Goal: Transaction & Acquisition: Purchase product/service

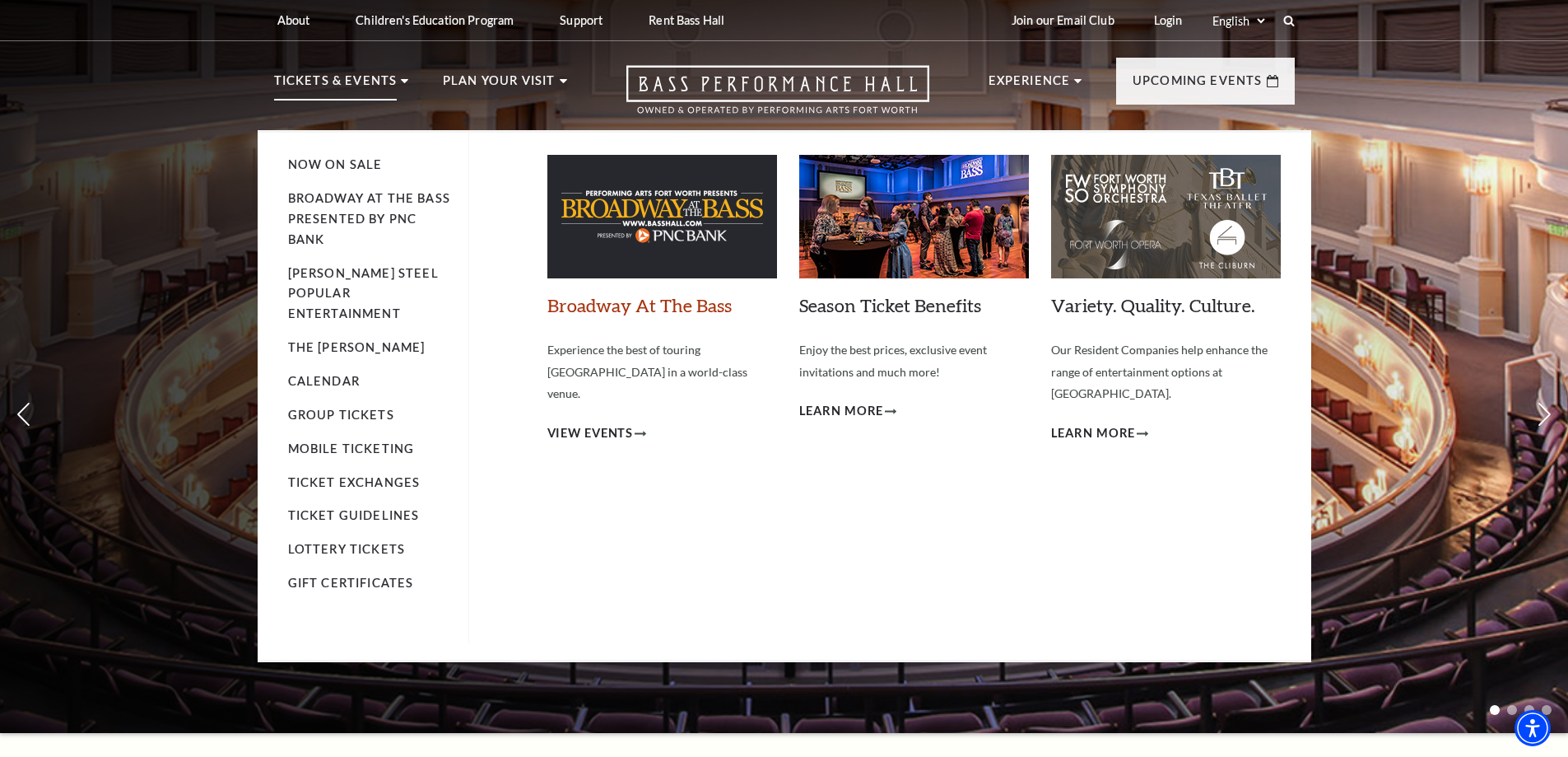
click at [598, 307] on link "Broadway At The Bass" at bounding box center [640, 305] width 184 height 22
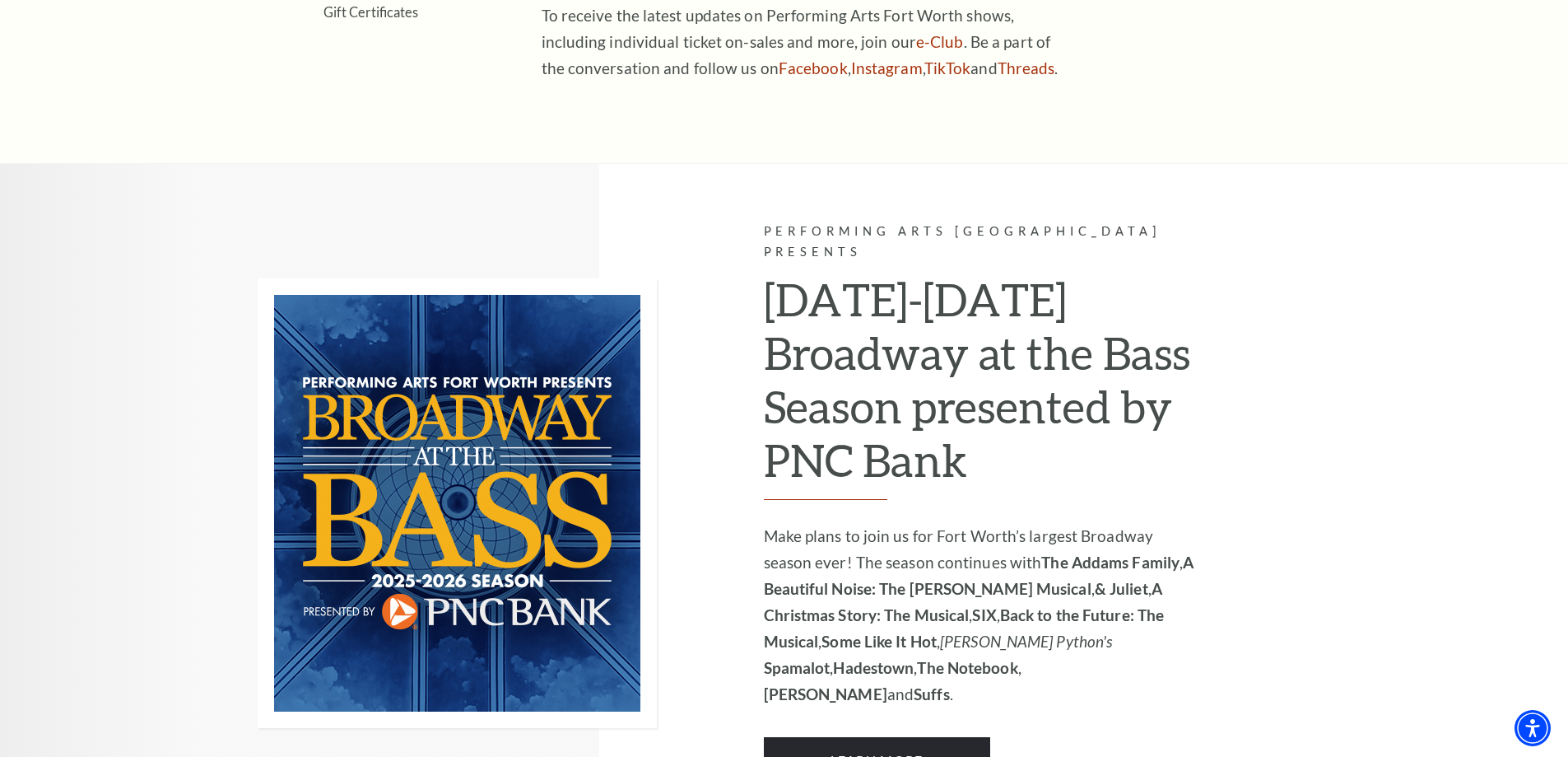
scroll to position [988, 0]
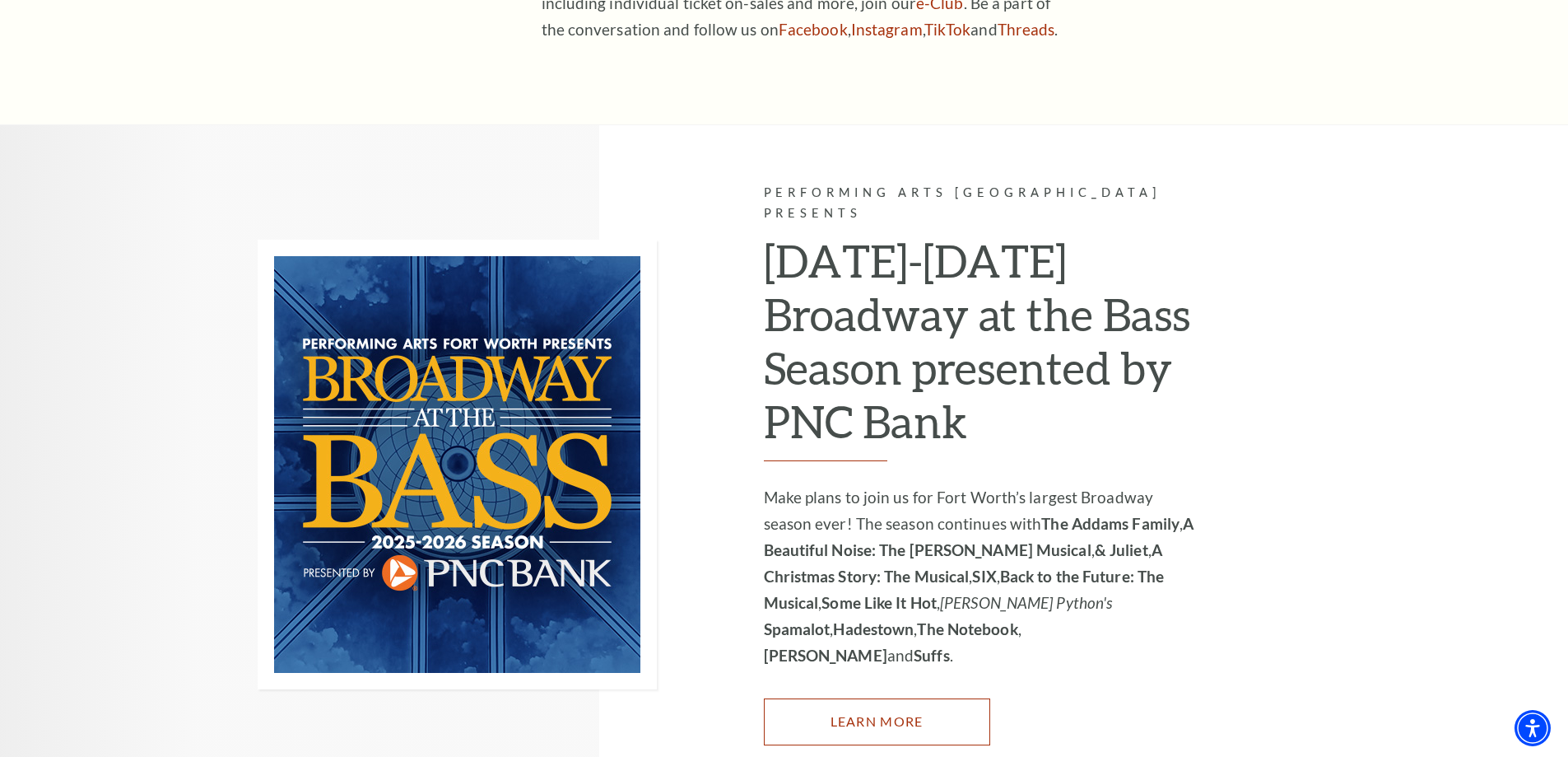
click at [901, 698] on link "Learn More" at bounding box center [877, 721] width 227 height 46
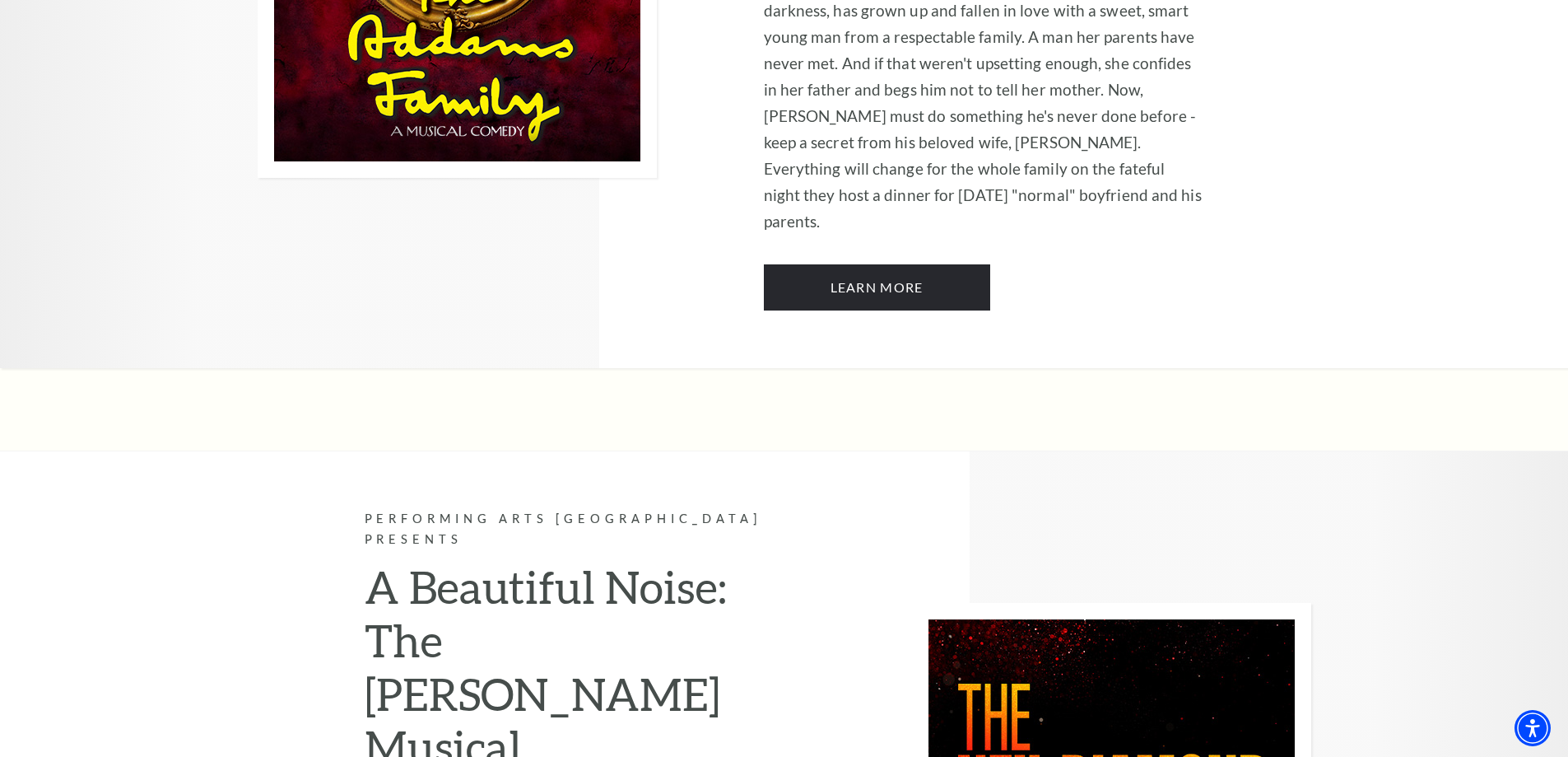
scroll to position [2387, 0]
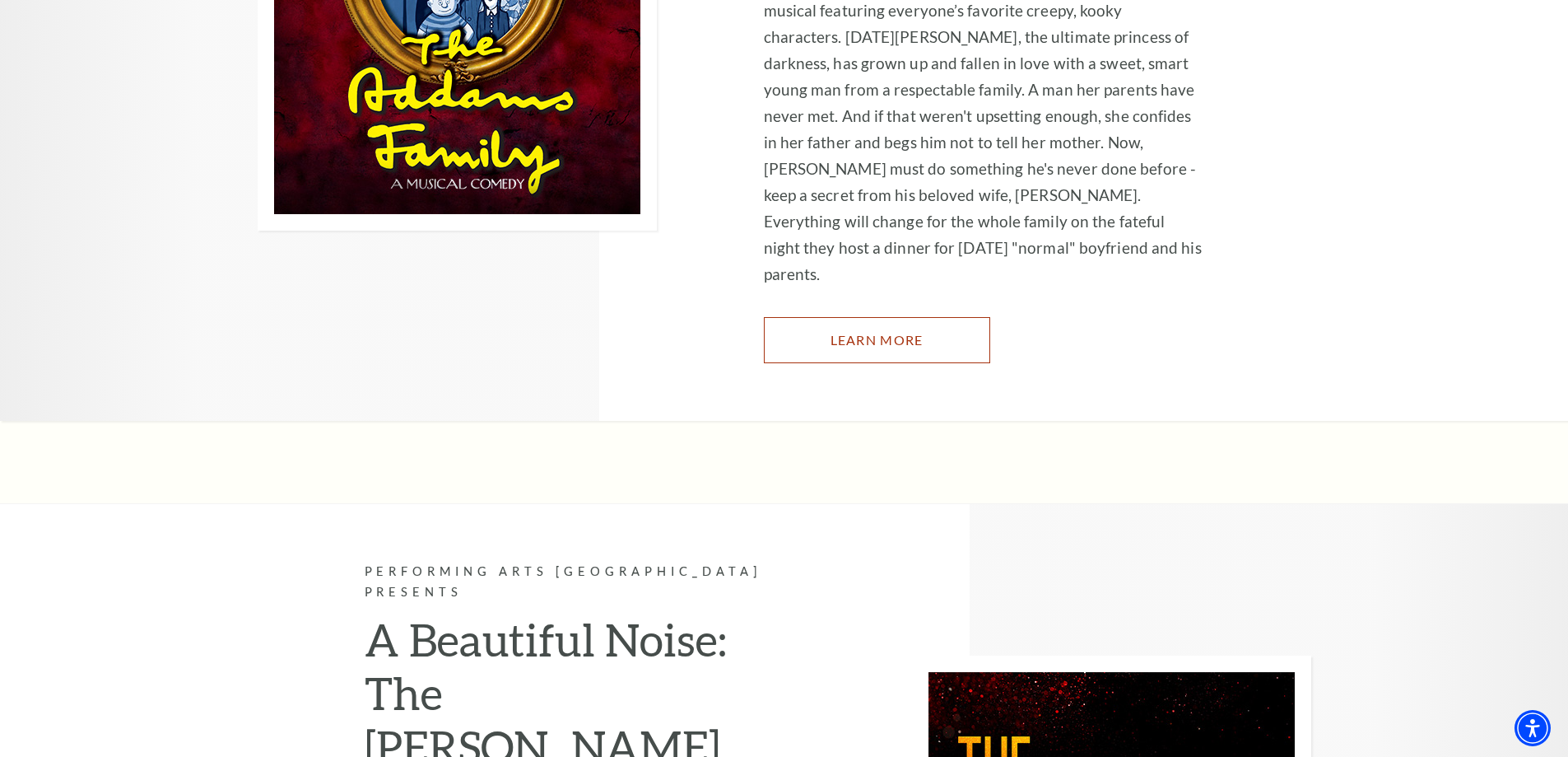
click at [858, 317] on link "Learn More" at bounding box center [877, 340] width 227 height 46
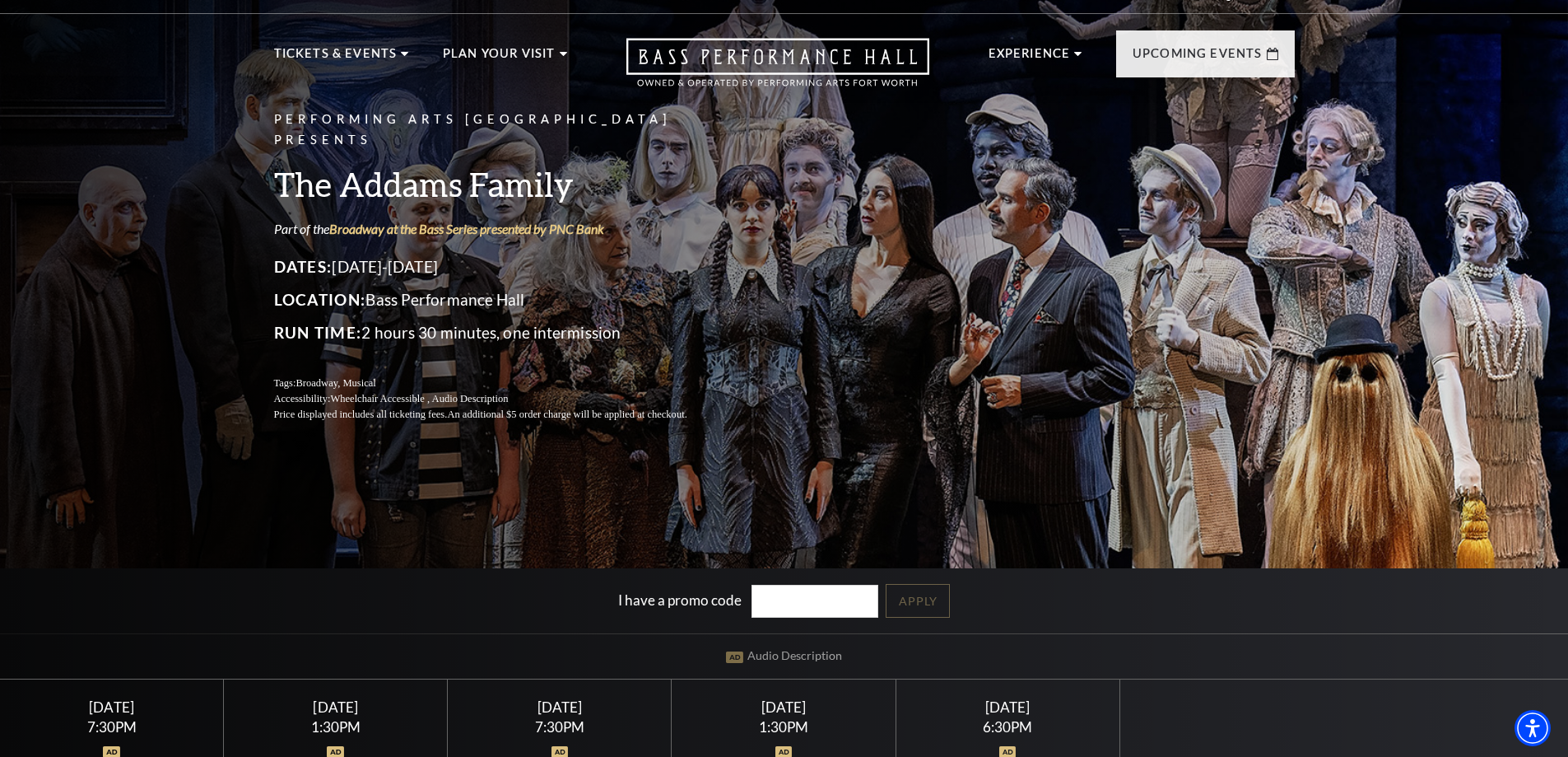
scroll to position [494, 0]
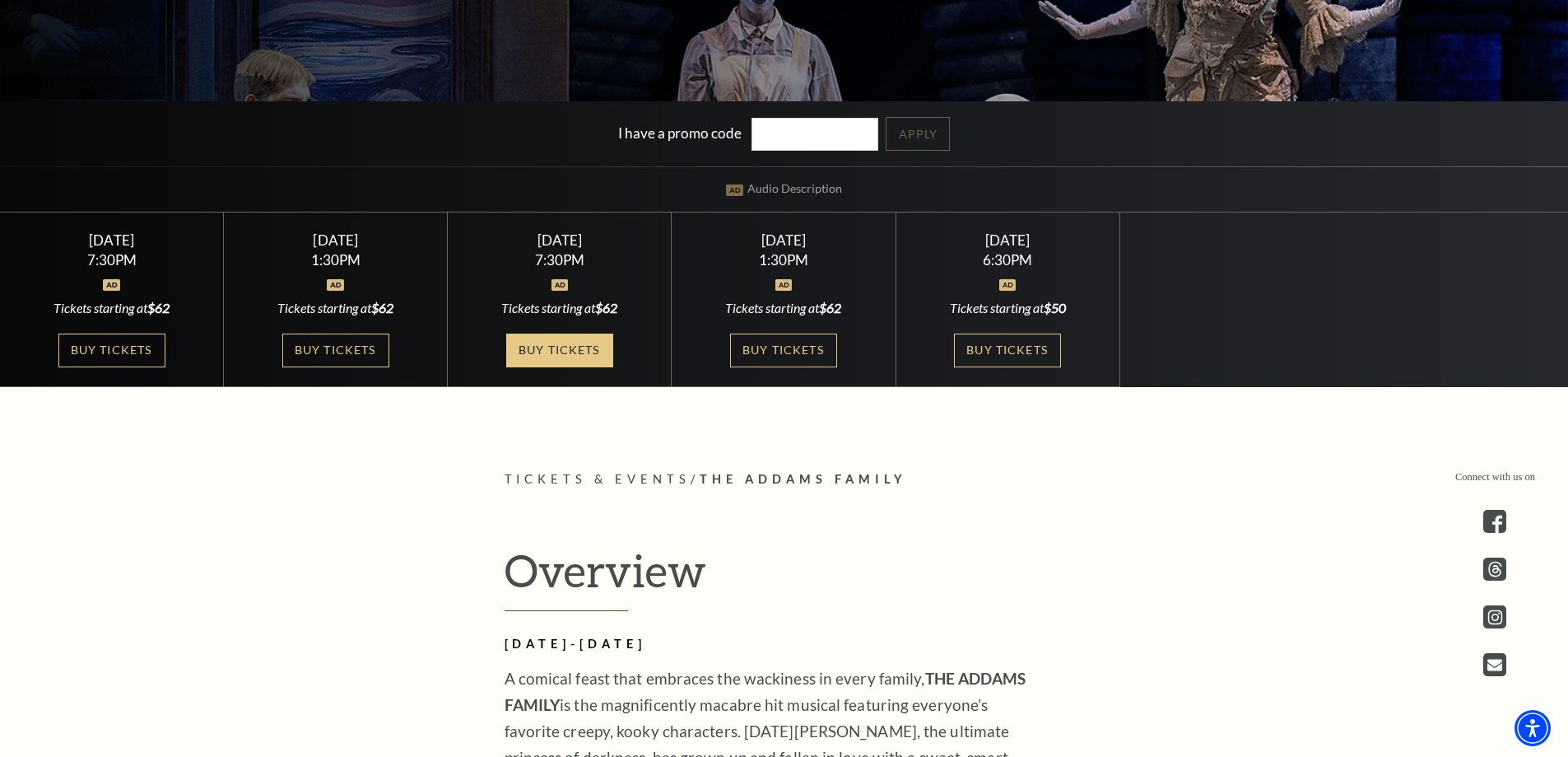
click at [572, 357] on link "Buy Tickets" at bounding box center [559, 350] width 107 height 34
click at [567, 349] on link "Buy Tickets" at bounding box center [559, 350] width 107 height 34
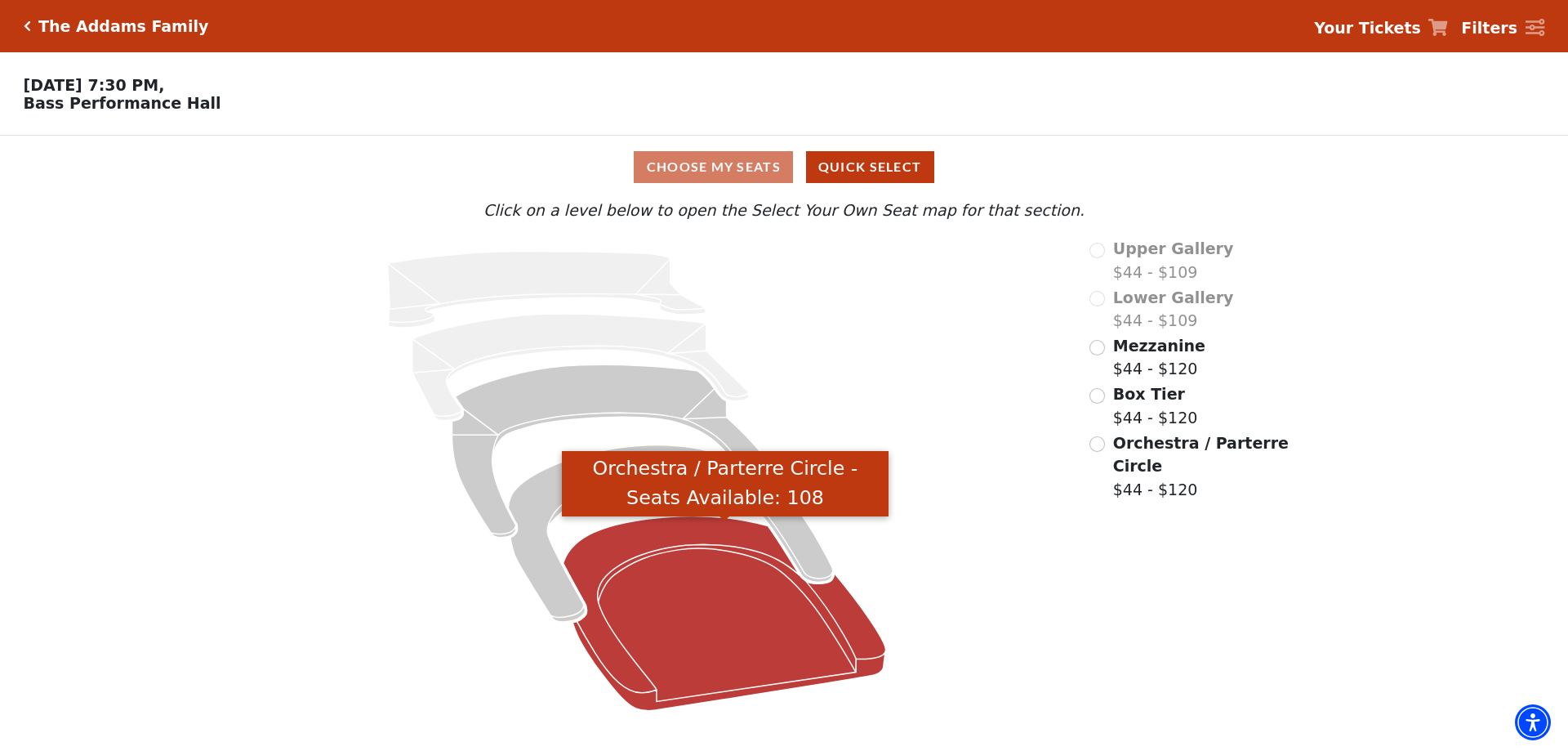
click at [721, 583] on icon "Orchestra / Parterre Circle - Seats Available: 108" at bounding box center [724, 614] width 322 height 194
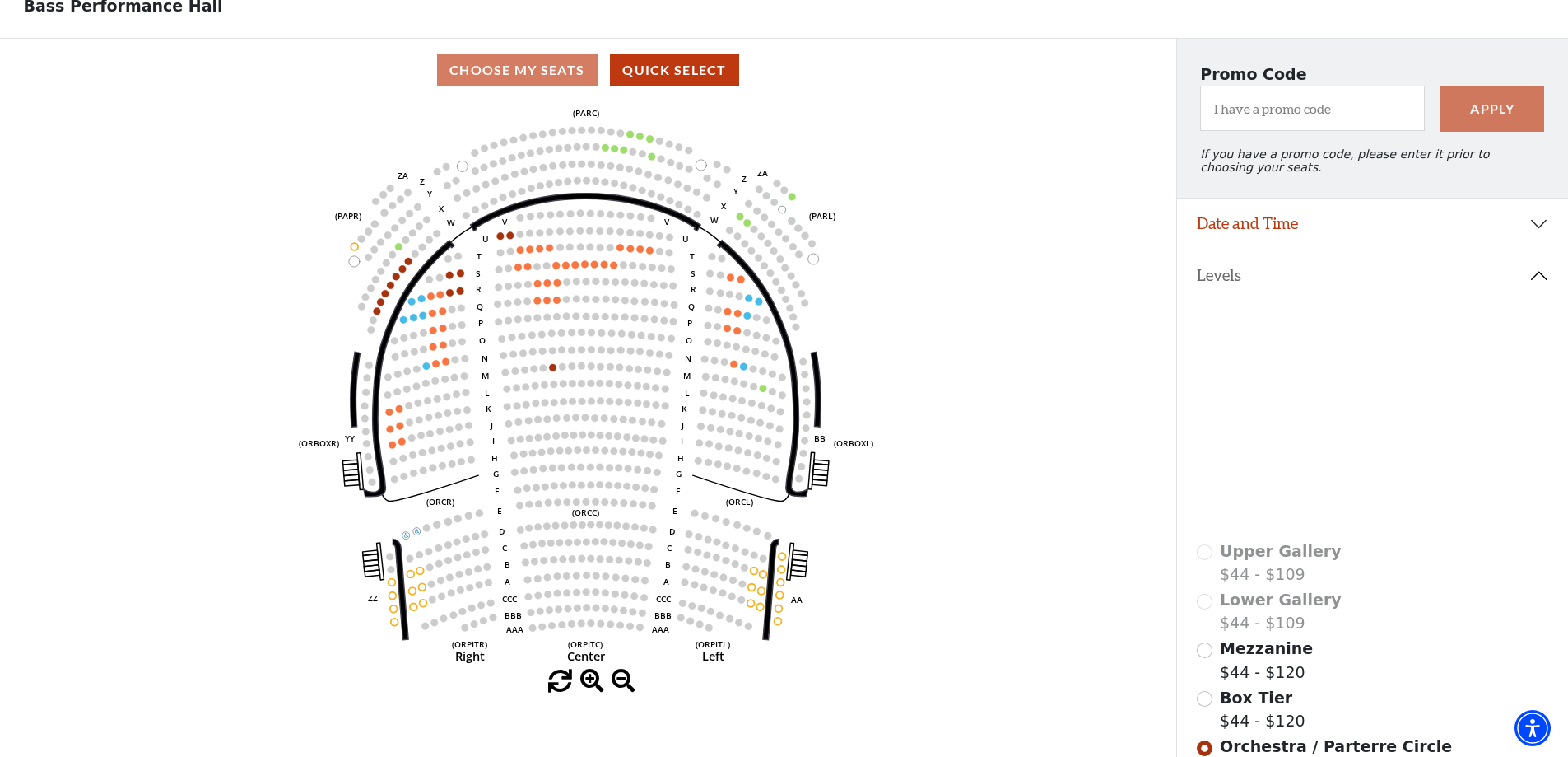
scroll to position [77, 0]
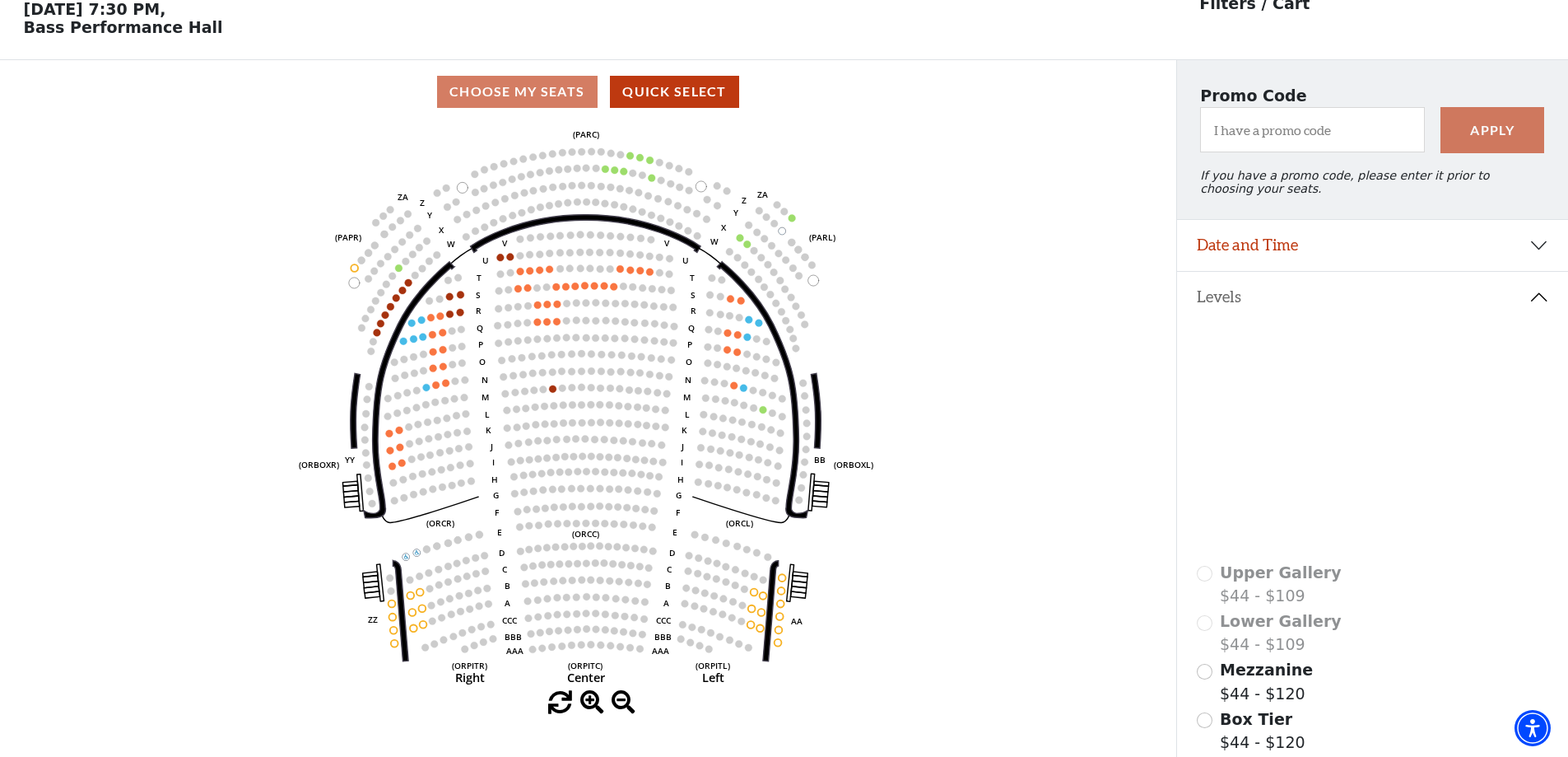
click at [591, 290] on use "Seat Selected" at bounding box center [595, 285] width 9 height 9
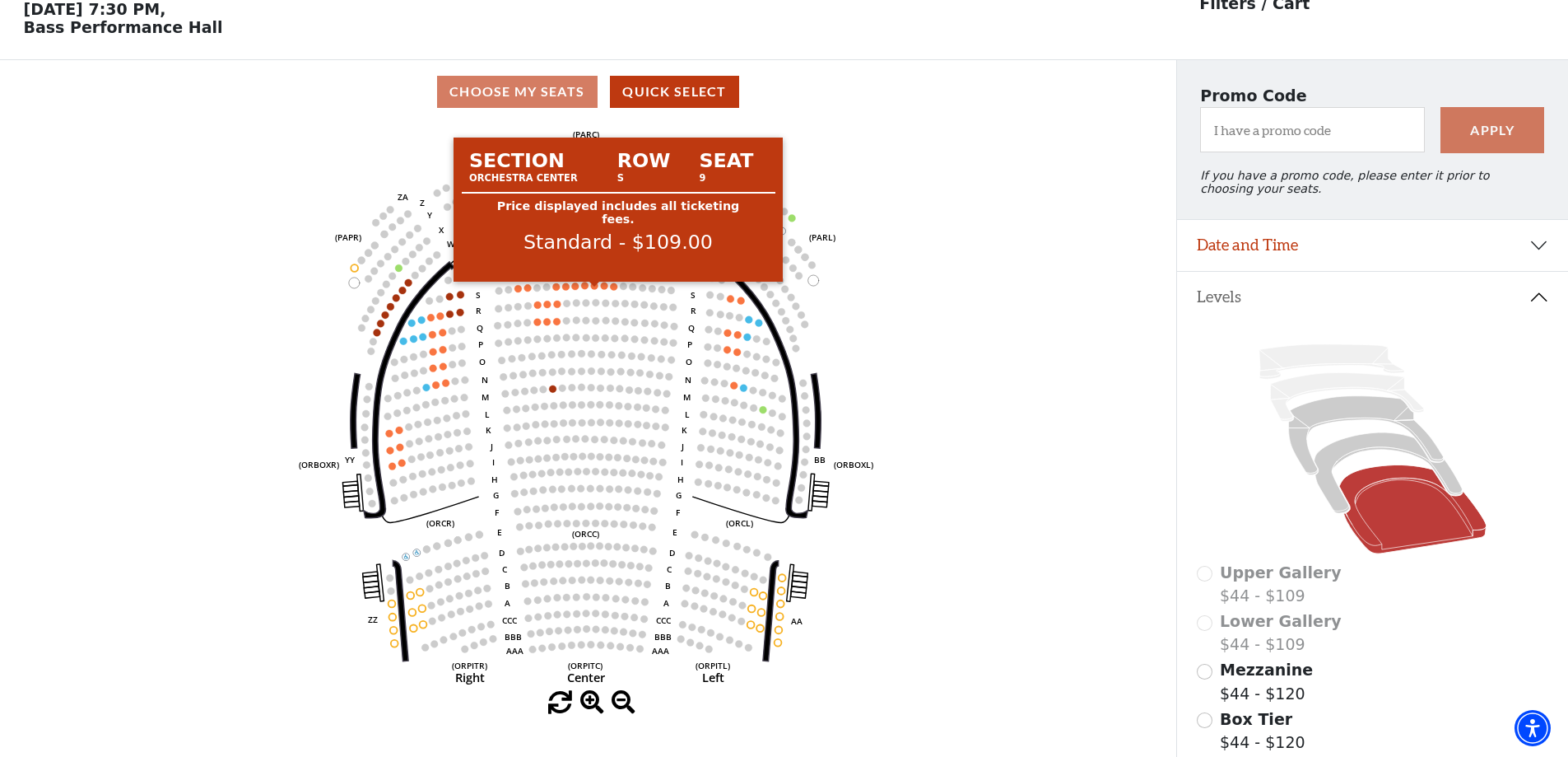
click at [593, 289] on circle at bounding box center [595, 285] width 8 height 8
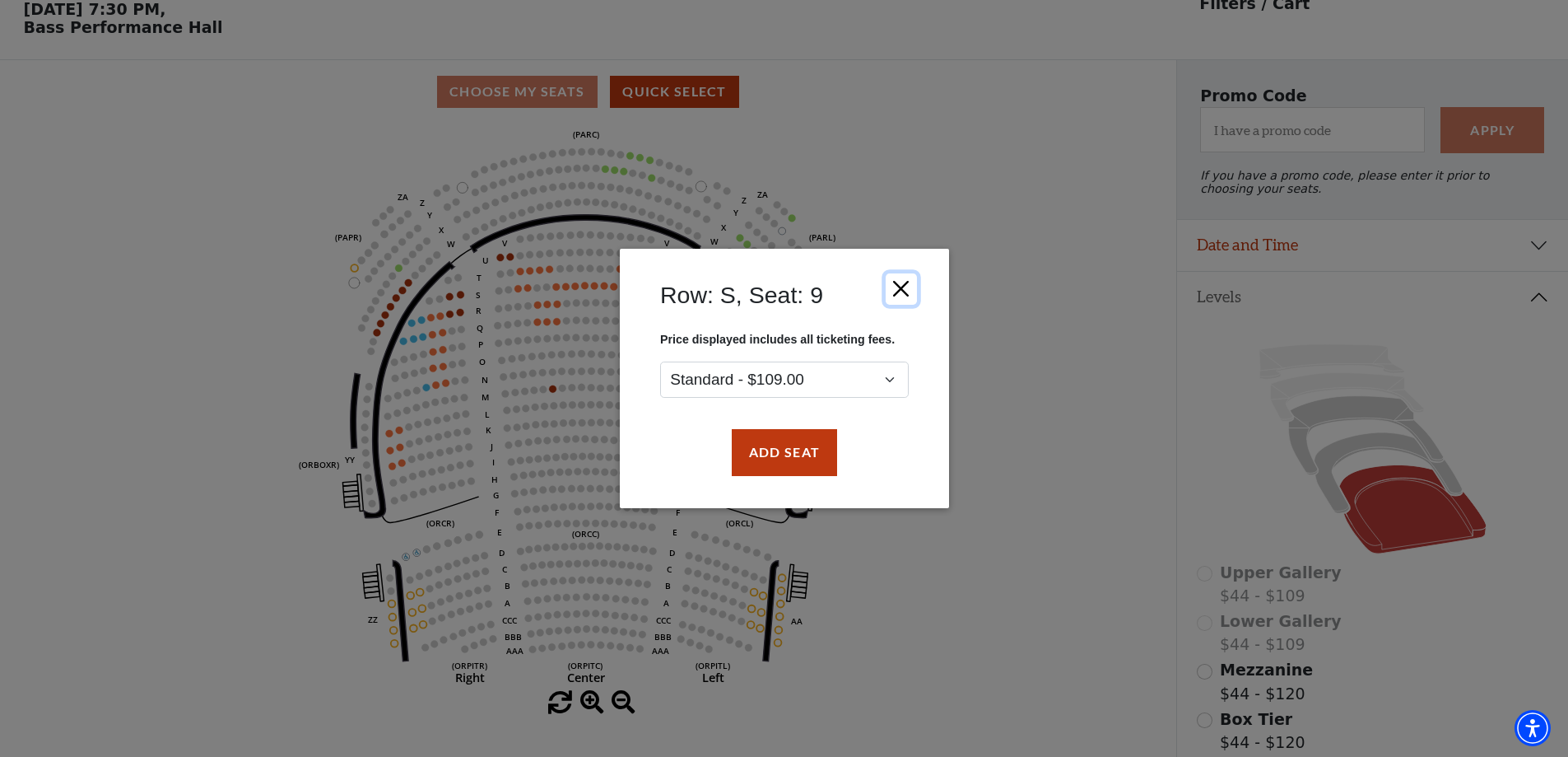
click at [901, 288] on button "Close" at bounding box center [900, 289] width 32 height 32
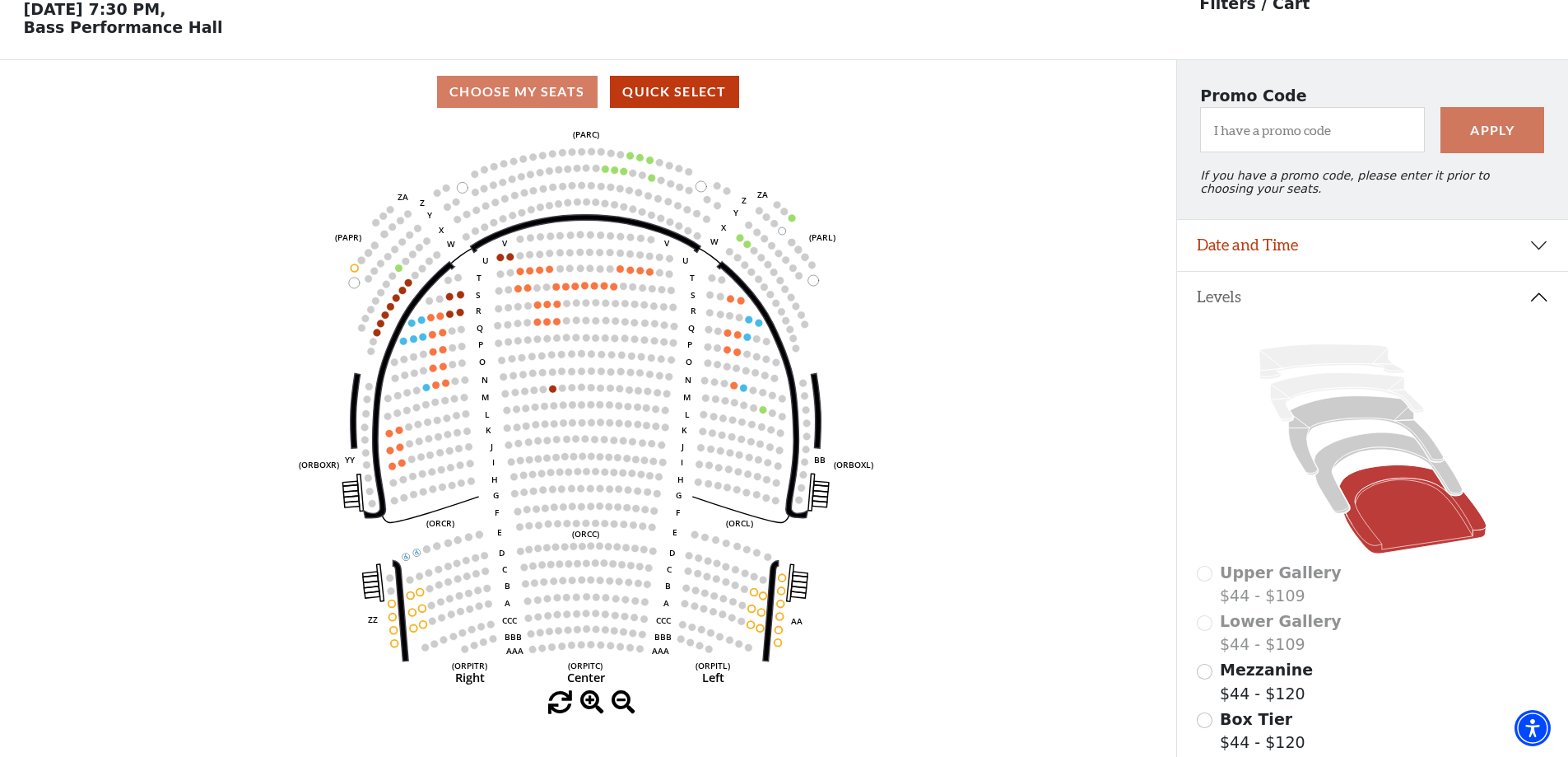
scroll to position [159, 0]
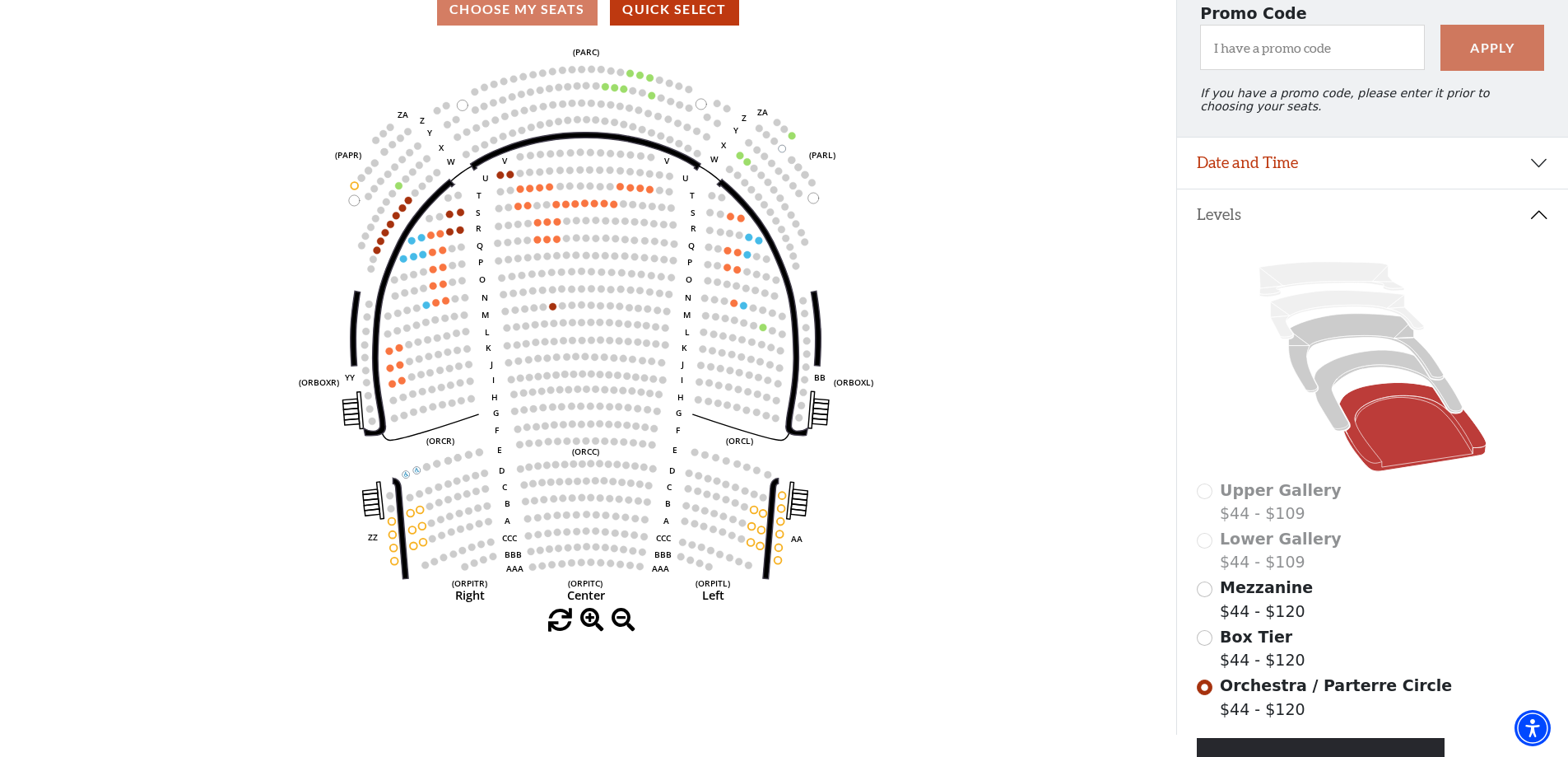
click at [758, 518] on icon "Left (ORPITL) Right (ORPITR) Center (ORPITC) ZZ AA YY BB ZA ZA (ORCL) (ORCR) (O…" at bounding box center [588, 325] width 1059 height 567
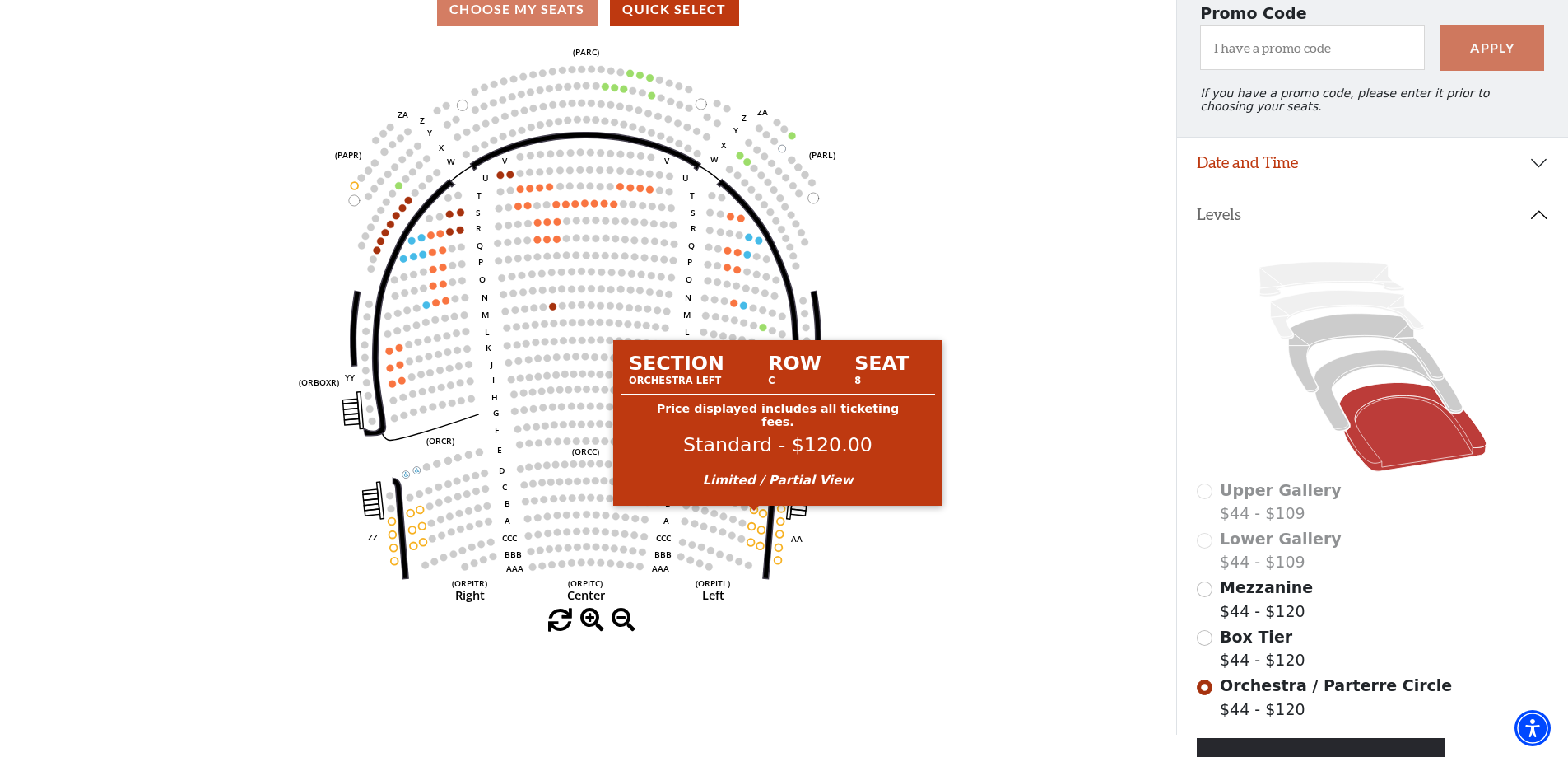
click at [755, 513] on circle at bounding box center [755, 509] width 8 height 8
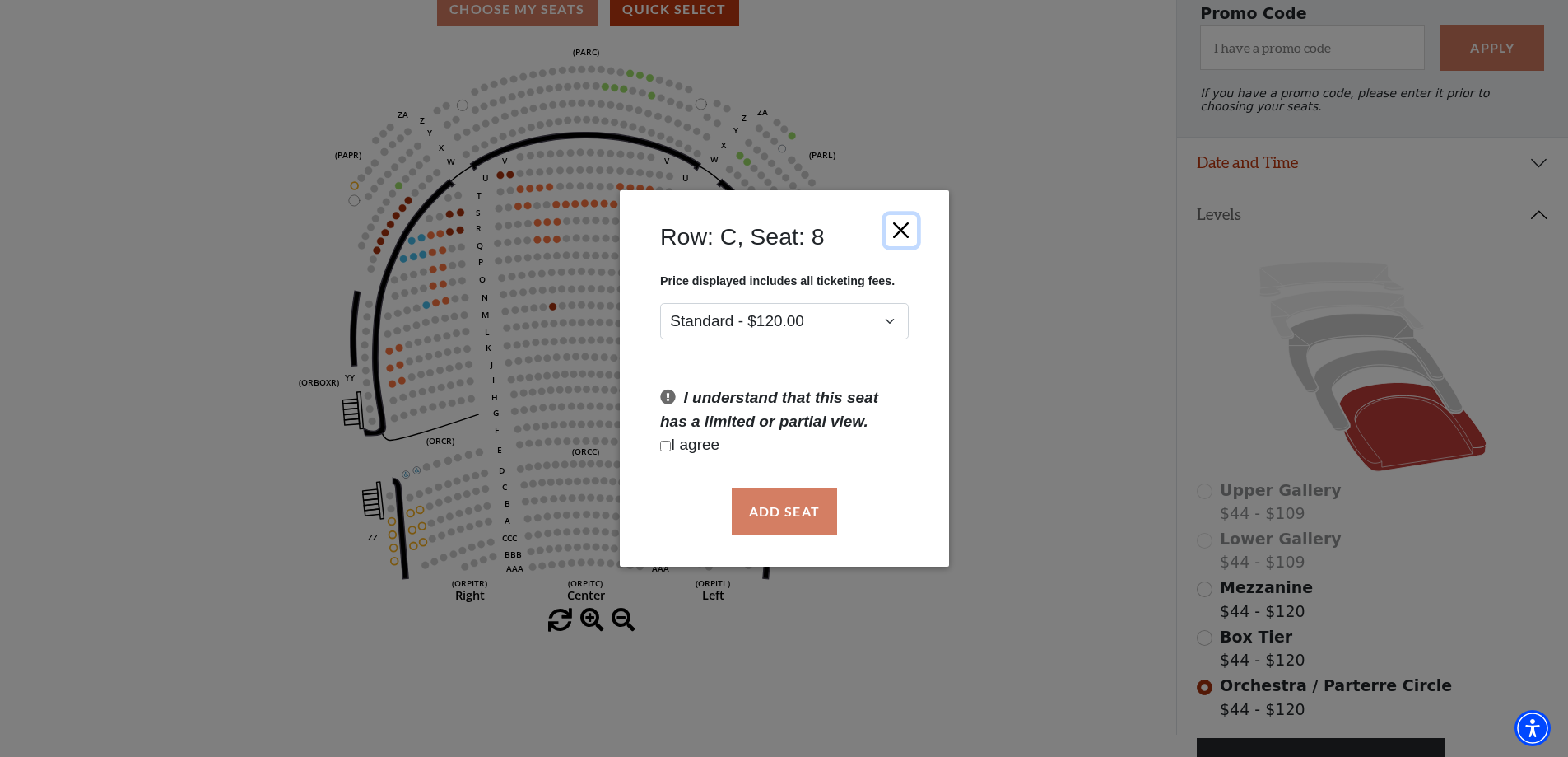
click at [907, 232] on button "Close" at bounding box center [900, 230] width 32 height 32
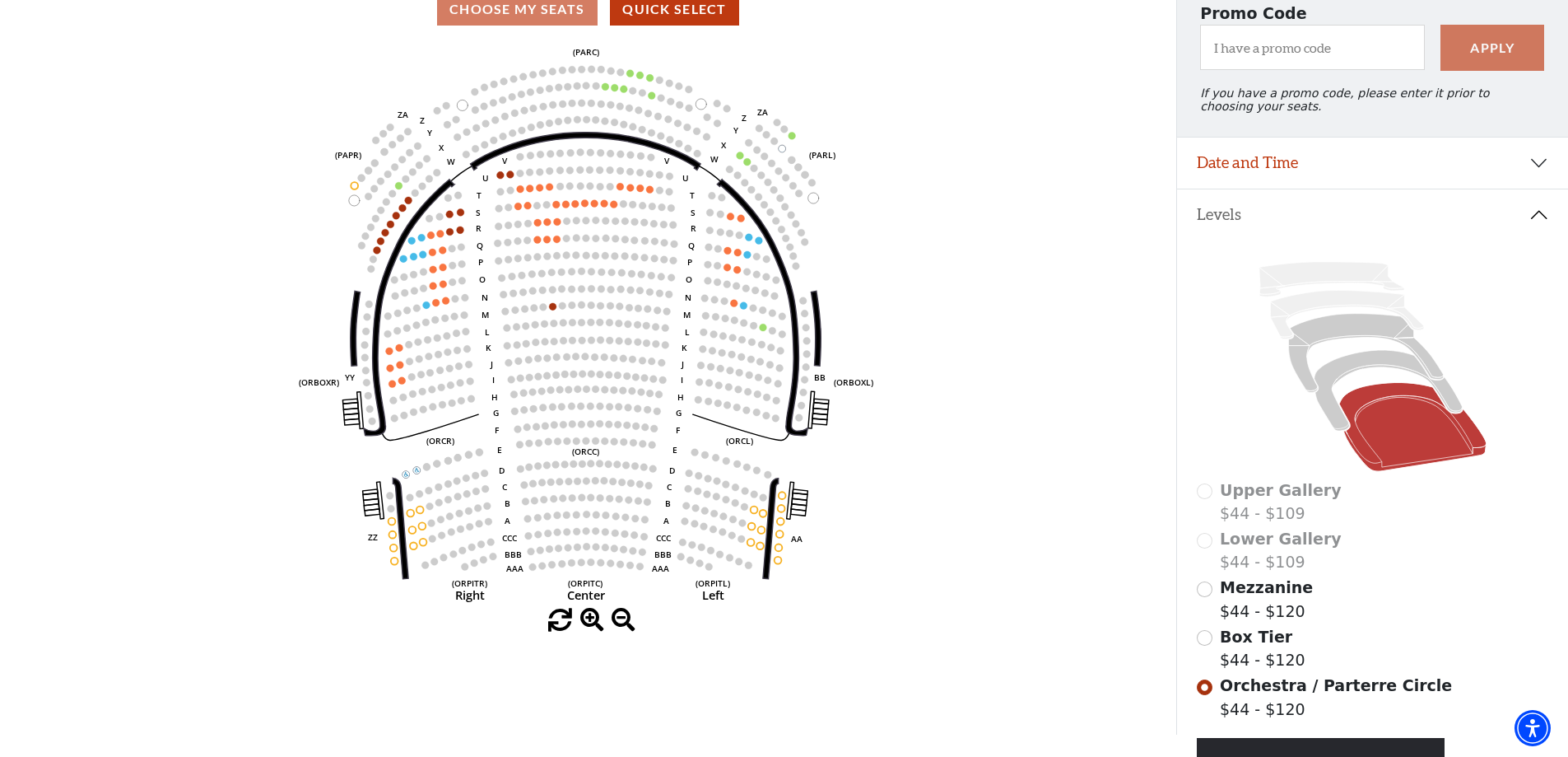
scroll to position [0, 0]
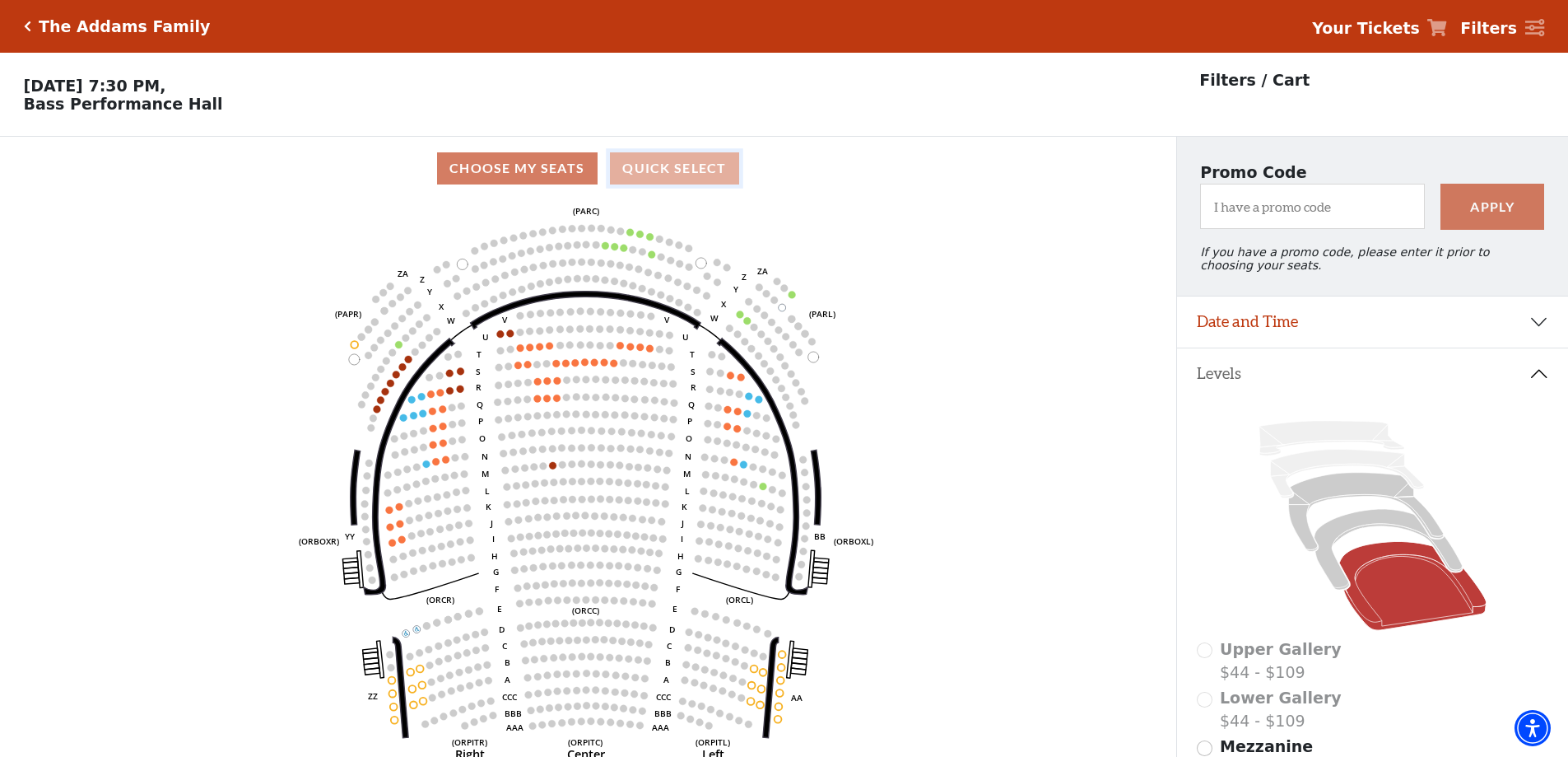
click at [665, 182] on button "Quick Select" at bounding box center [674, 168] width 130 height 32
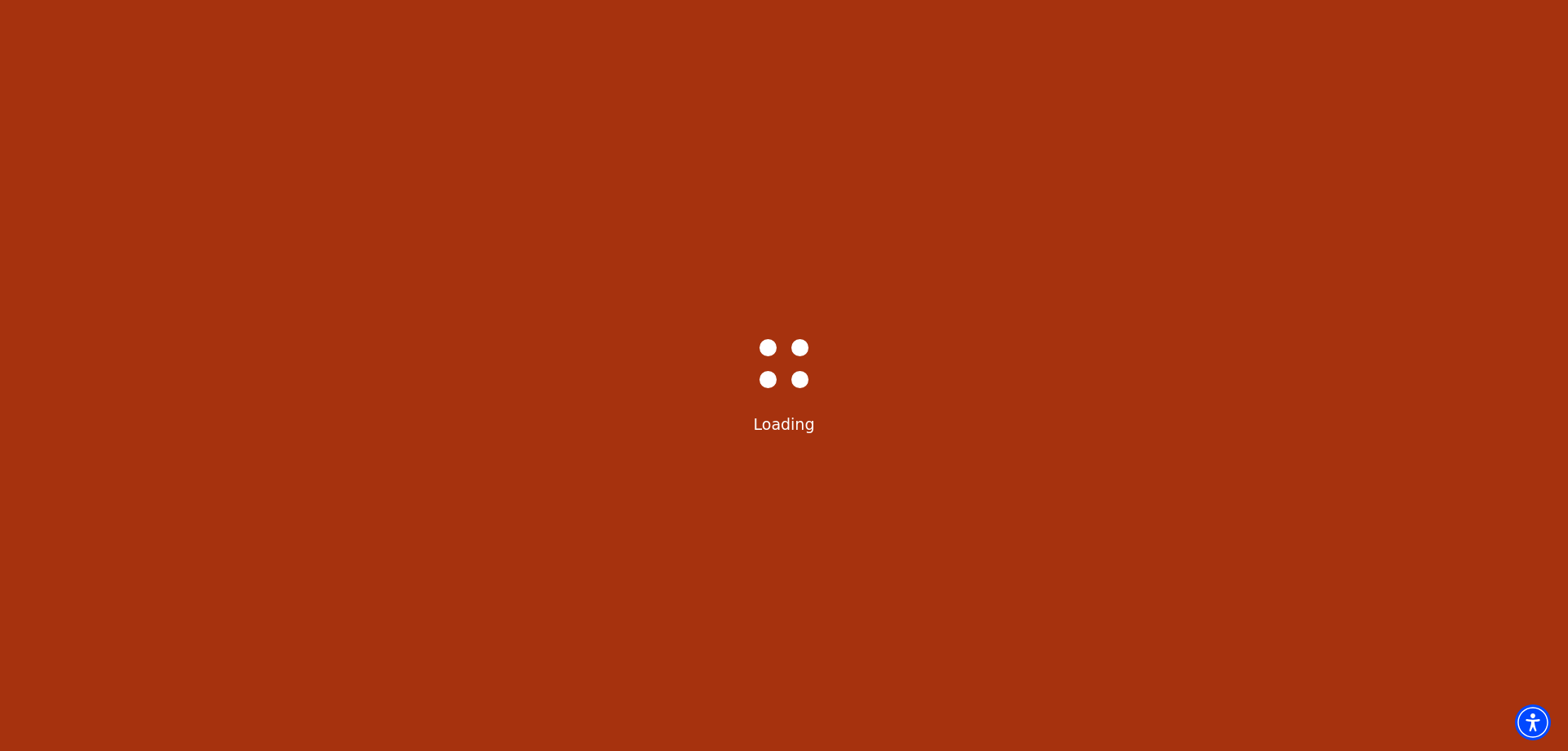
select select "6292"
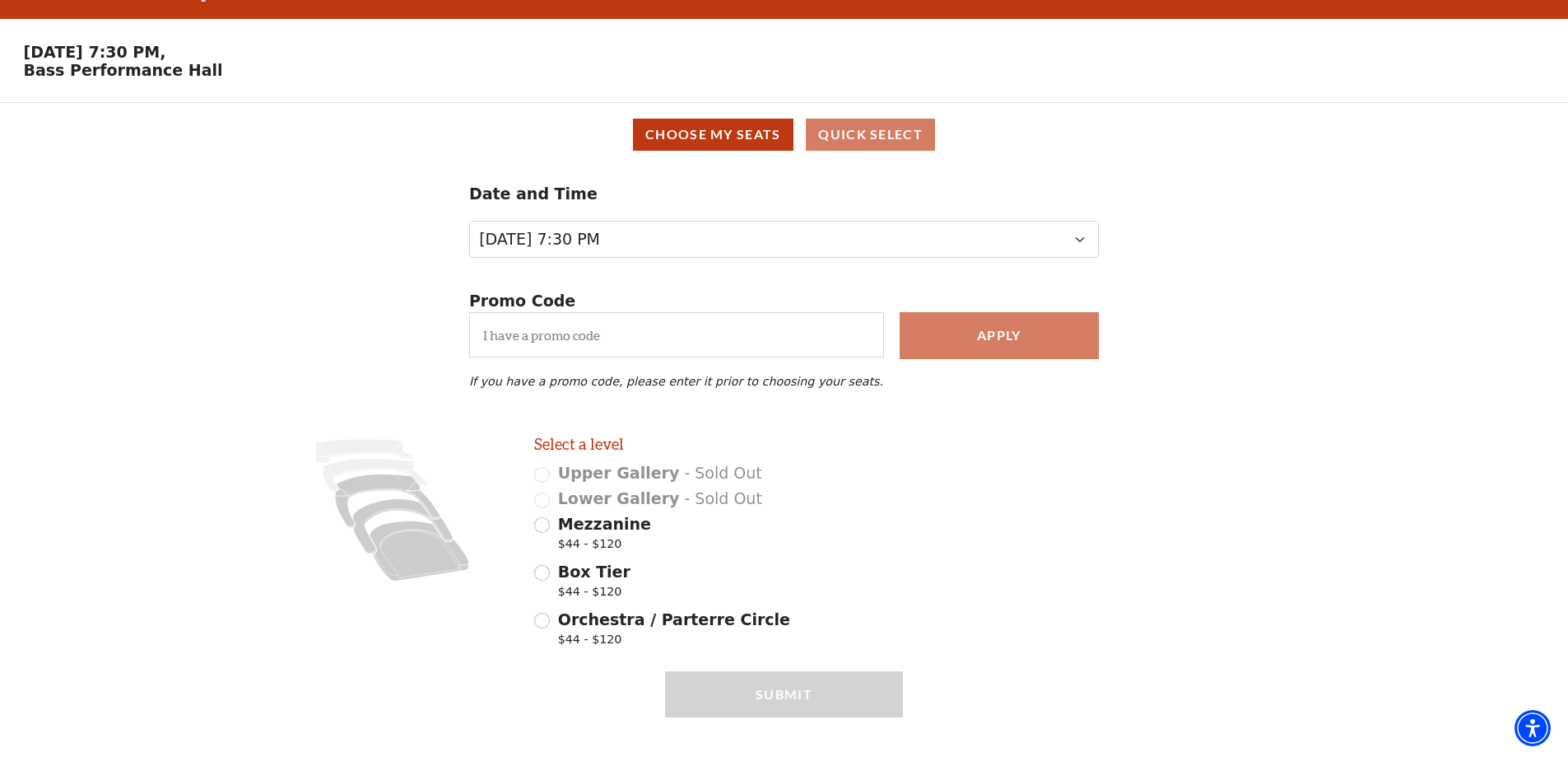
scroll to position [66, 0]
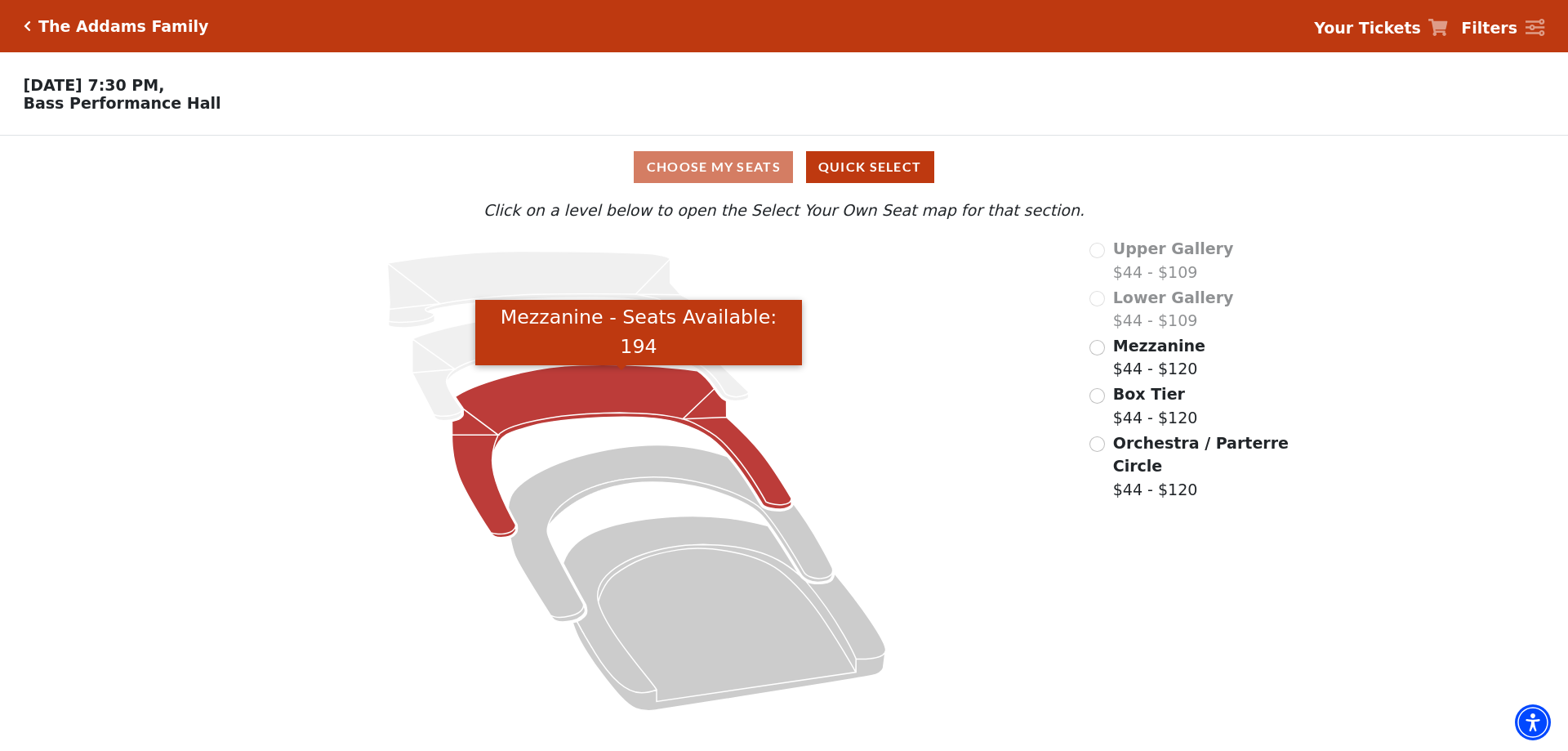
click at [558, 396] on icon "Mezzanine - Seats Available: 194" at bounding box center [622, 452] width 339 height 173
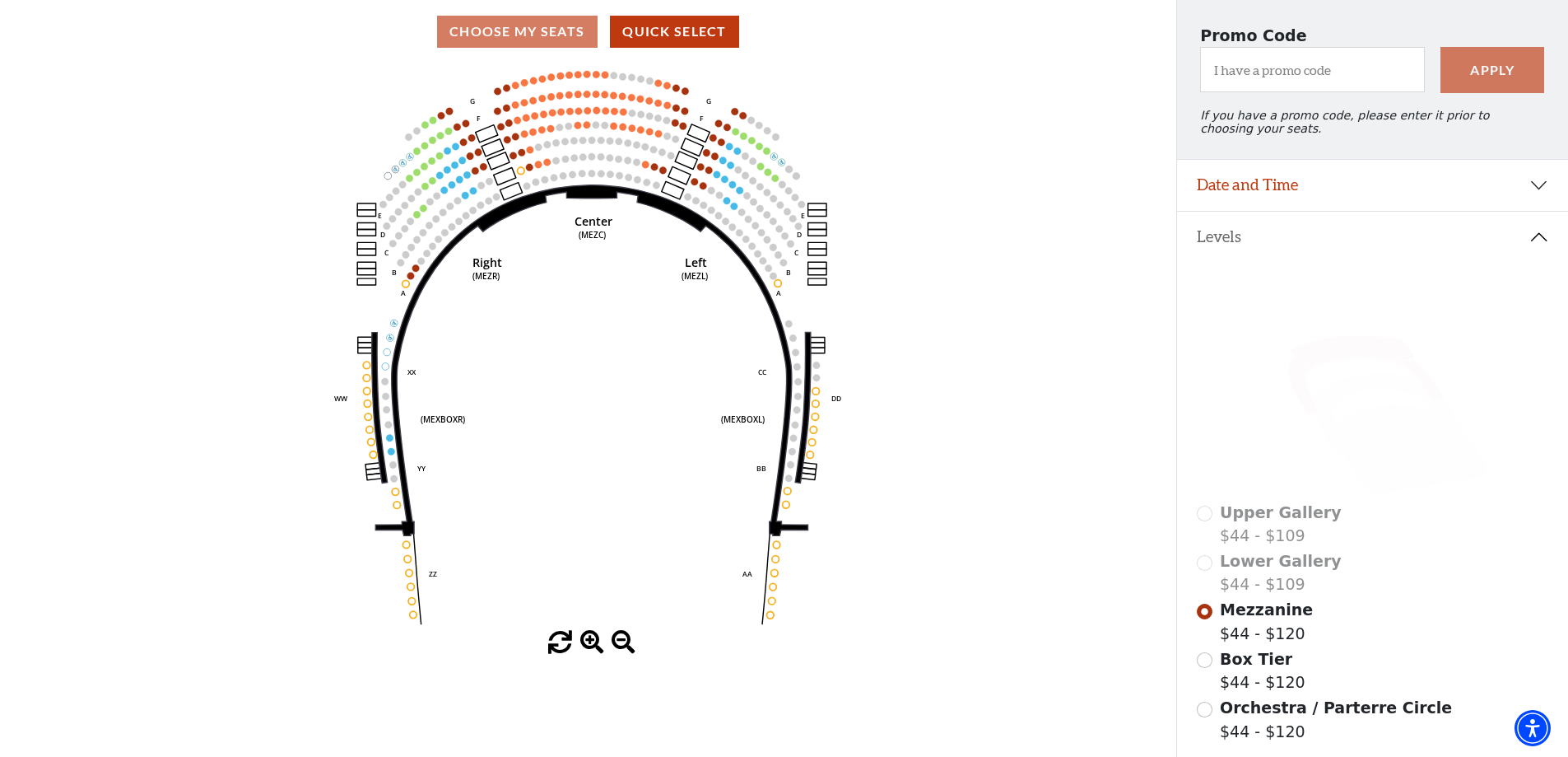
scroll to position [241, 0]
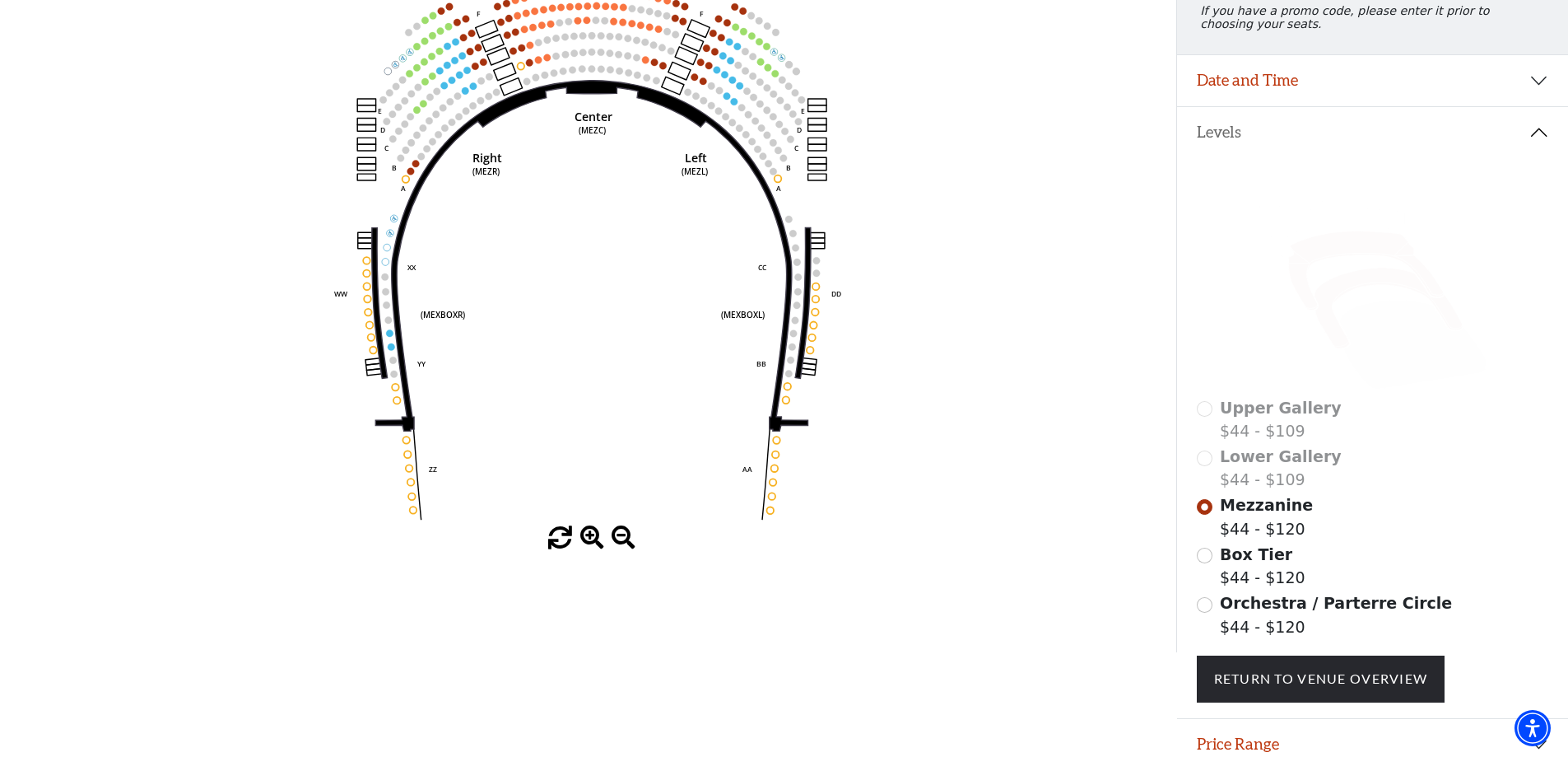
click at [1360, 288] on icon at bounding box center [1388, 308] width 148 height 81
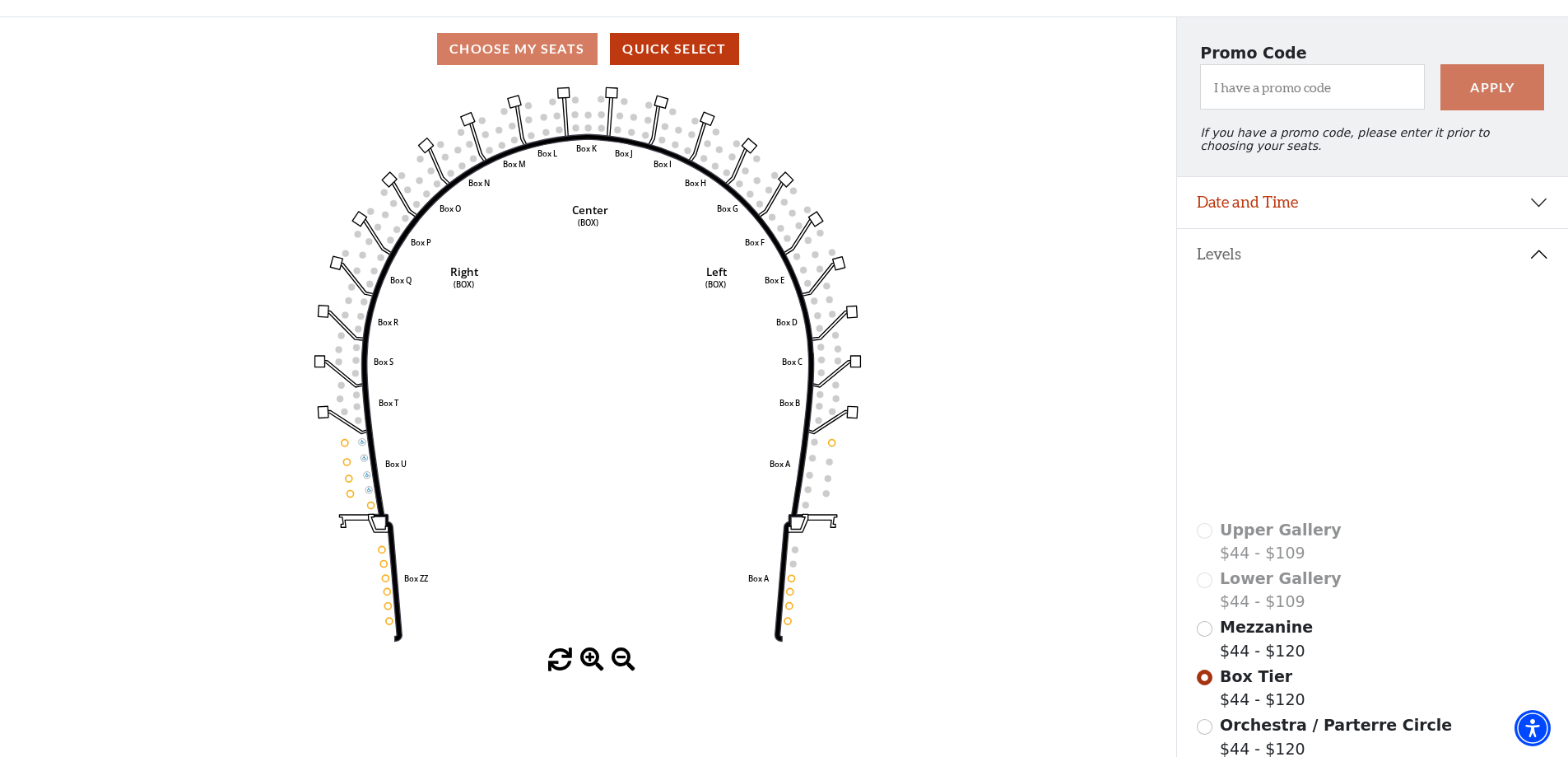
scroll to position [70, 0]
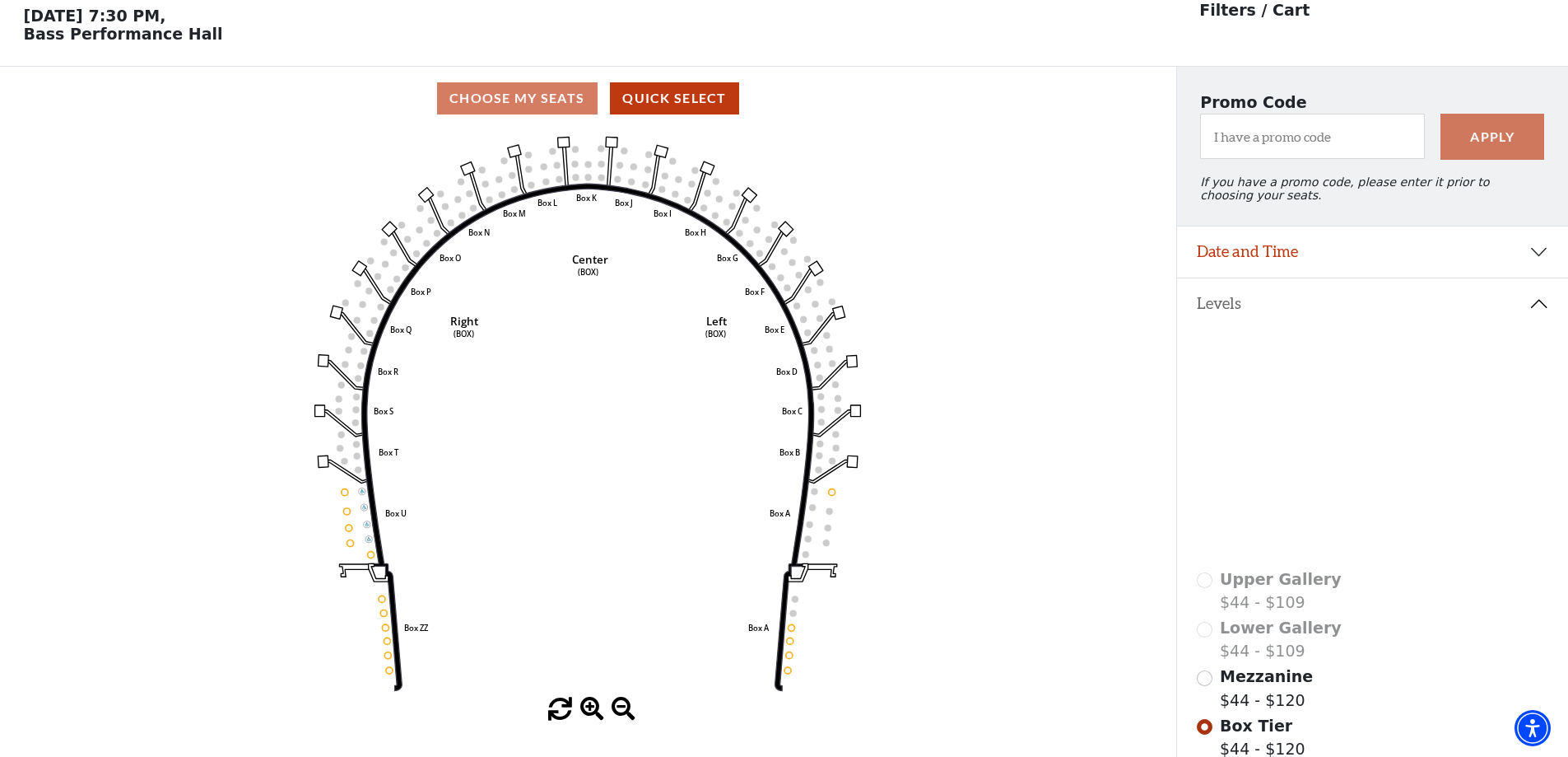
click at [1388, 501] on icon at bounding box center [1412, 516] width 147 height 89
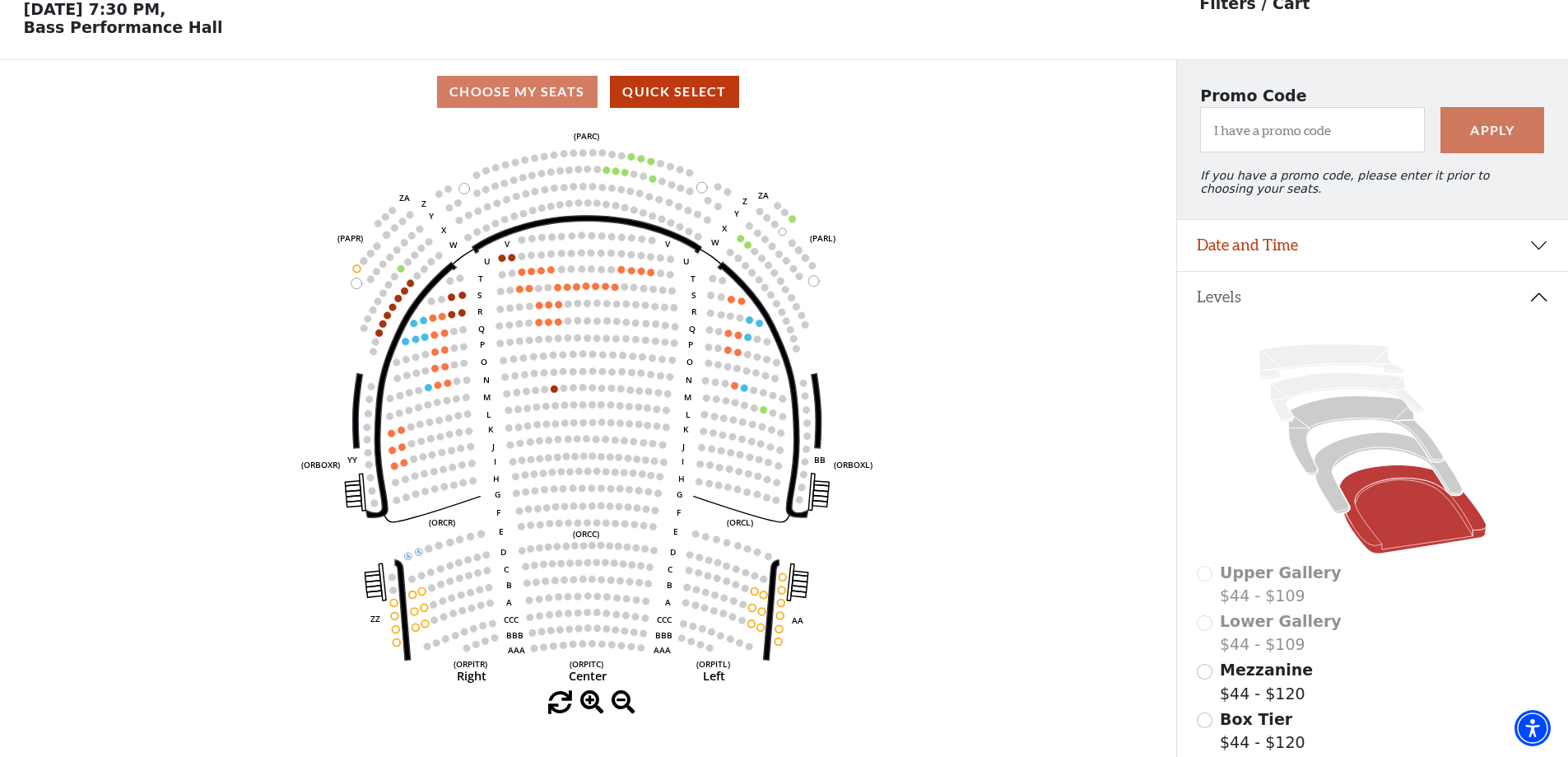
scroll to position [159, 0]
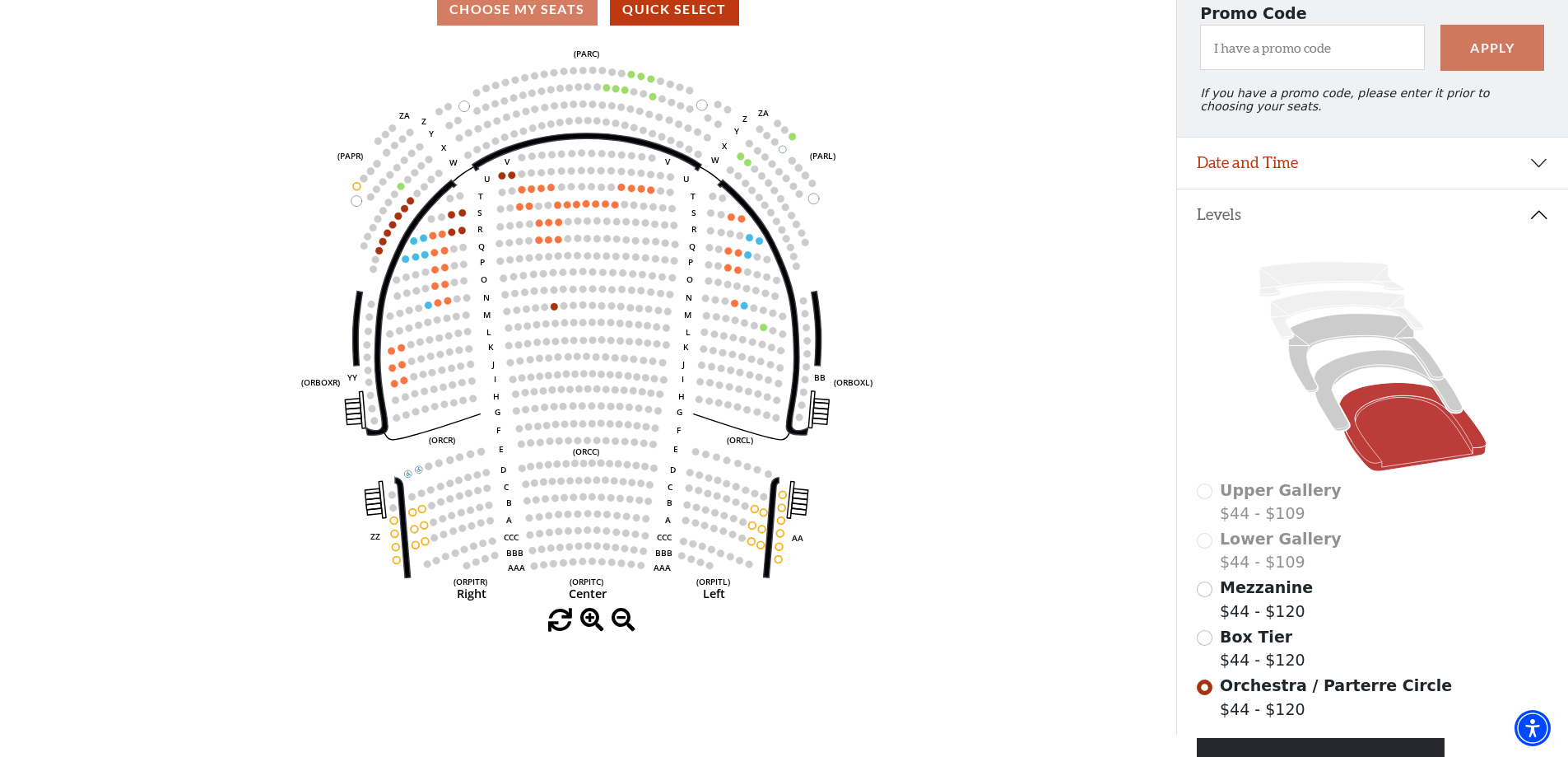
click at [408, 477] on circle at bounding box center [409, 474] width 8 height 8
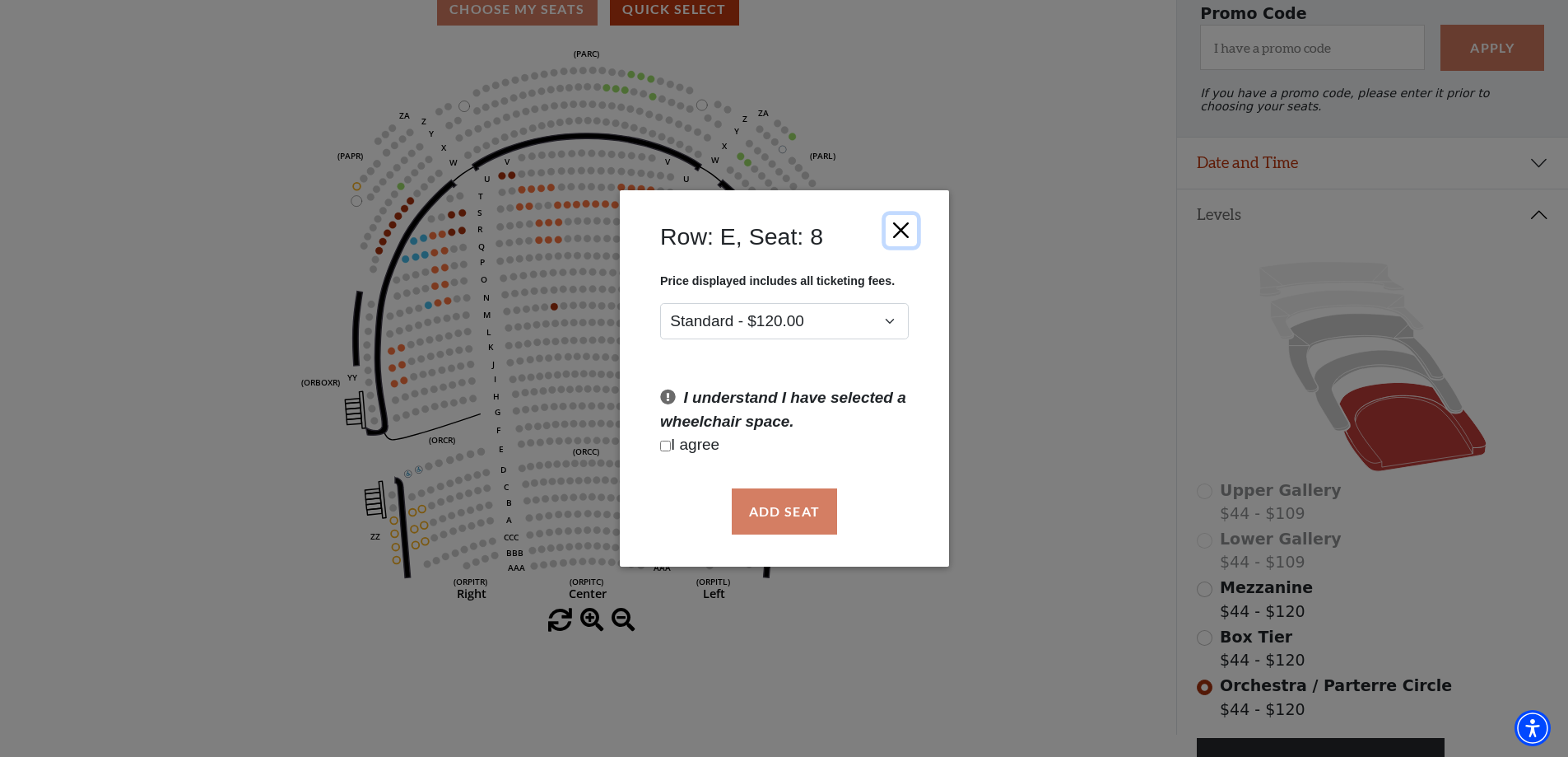
click at [901, 228] on button "Close" at bounding box center [900, 230] width 32 height 32
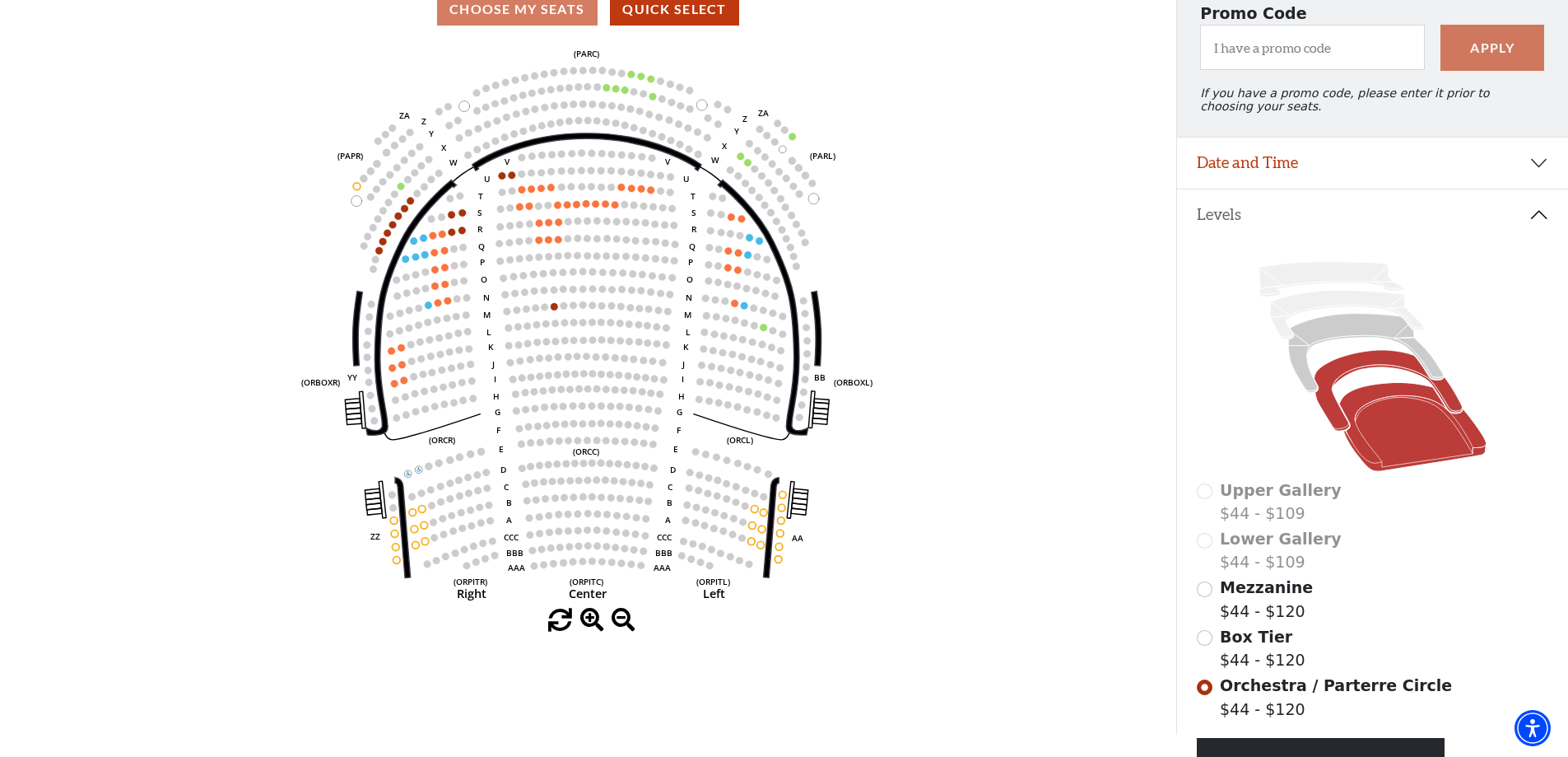
click at [1358, 367] on icon at bounding box center [1388, 391] width 148 height 81
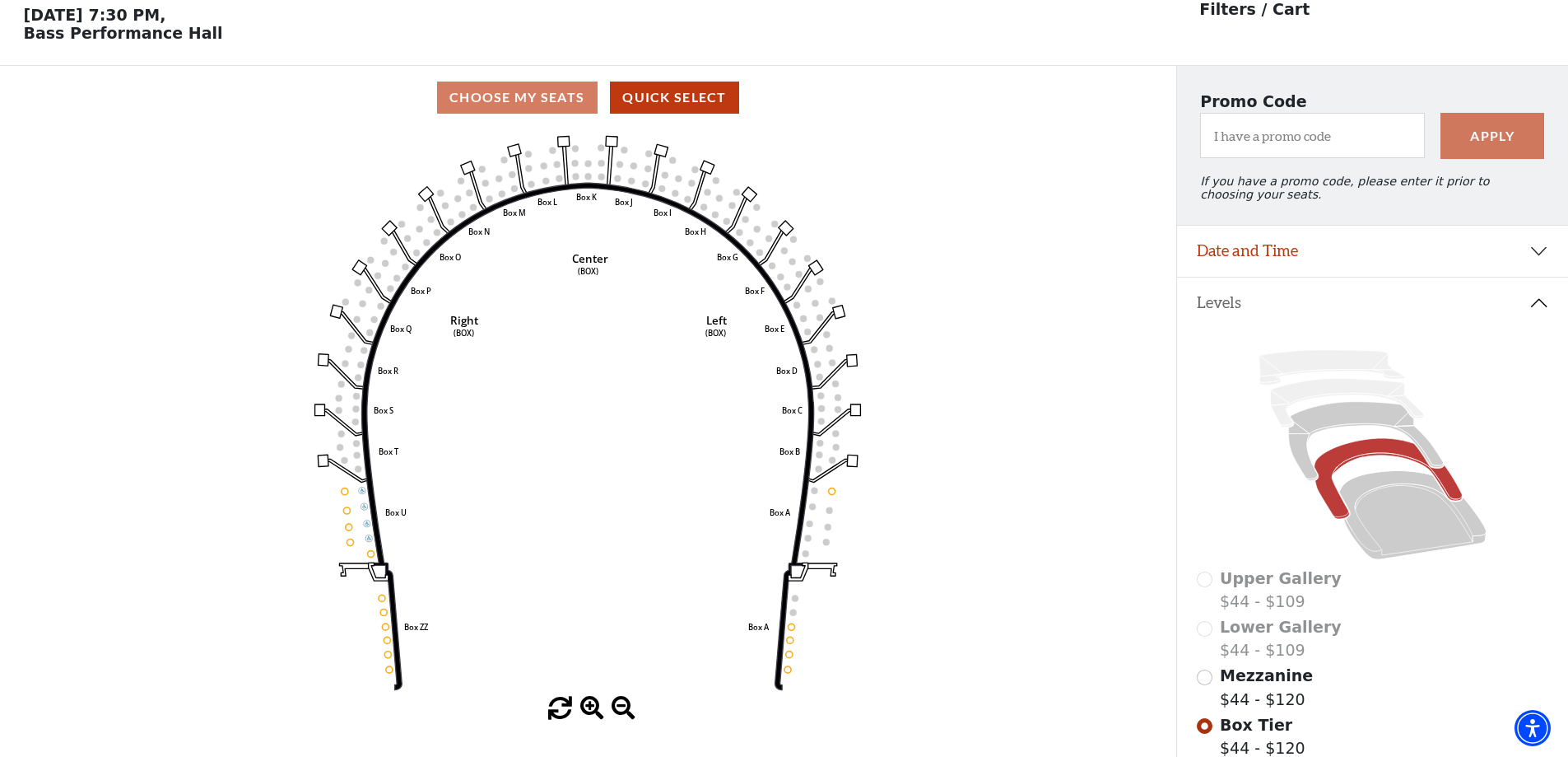
scroll to position [77, 0]
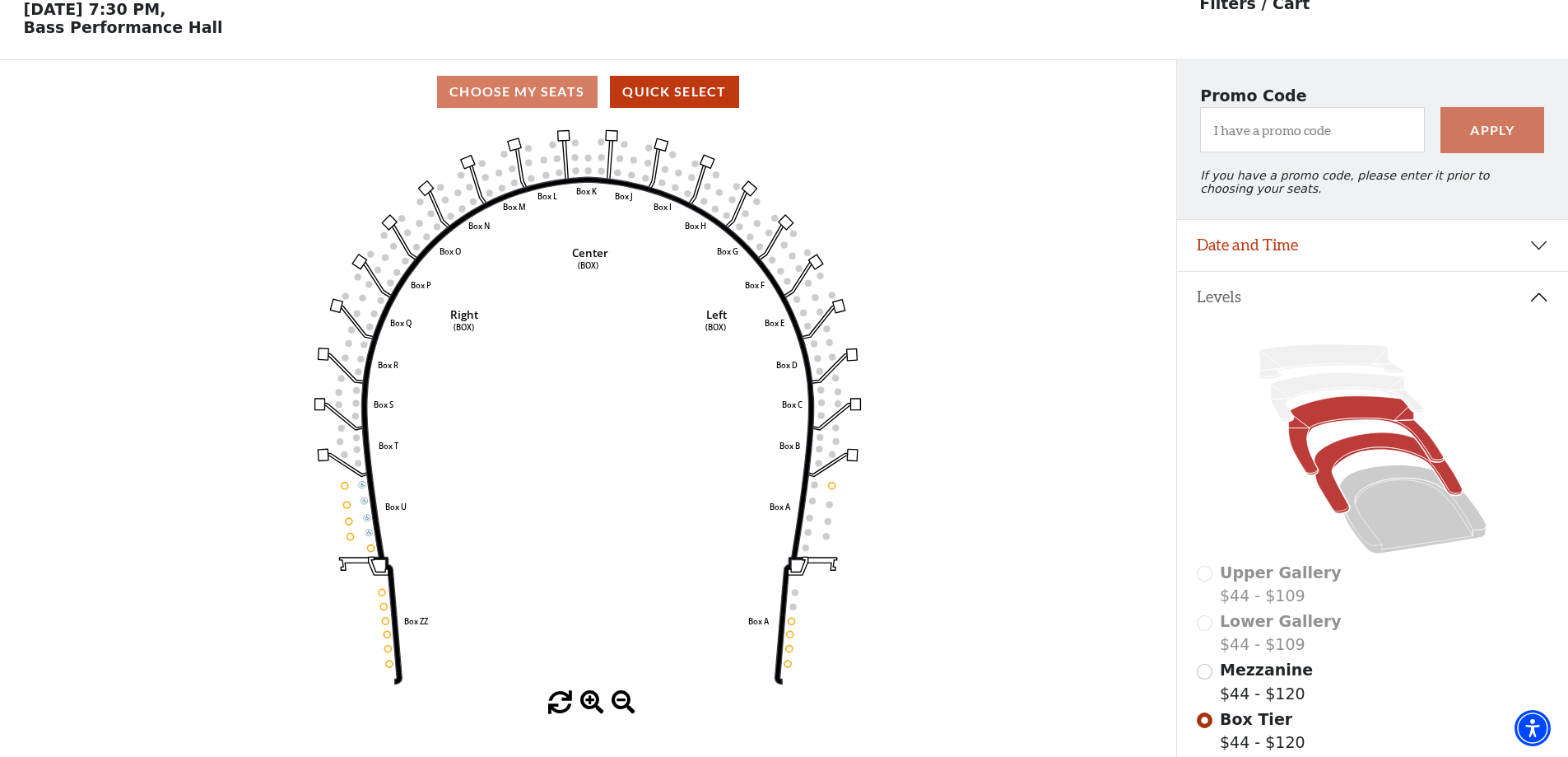
click at [1336, 423] on icon at bounding box center [1365, 435] width 155 height 79
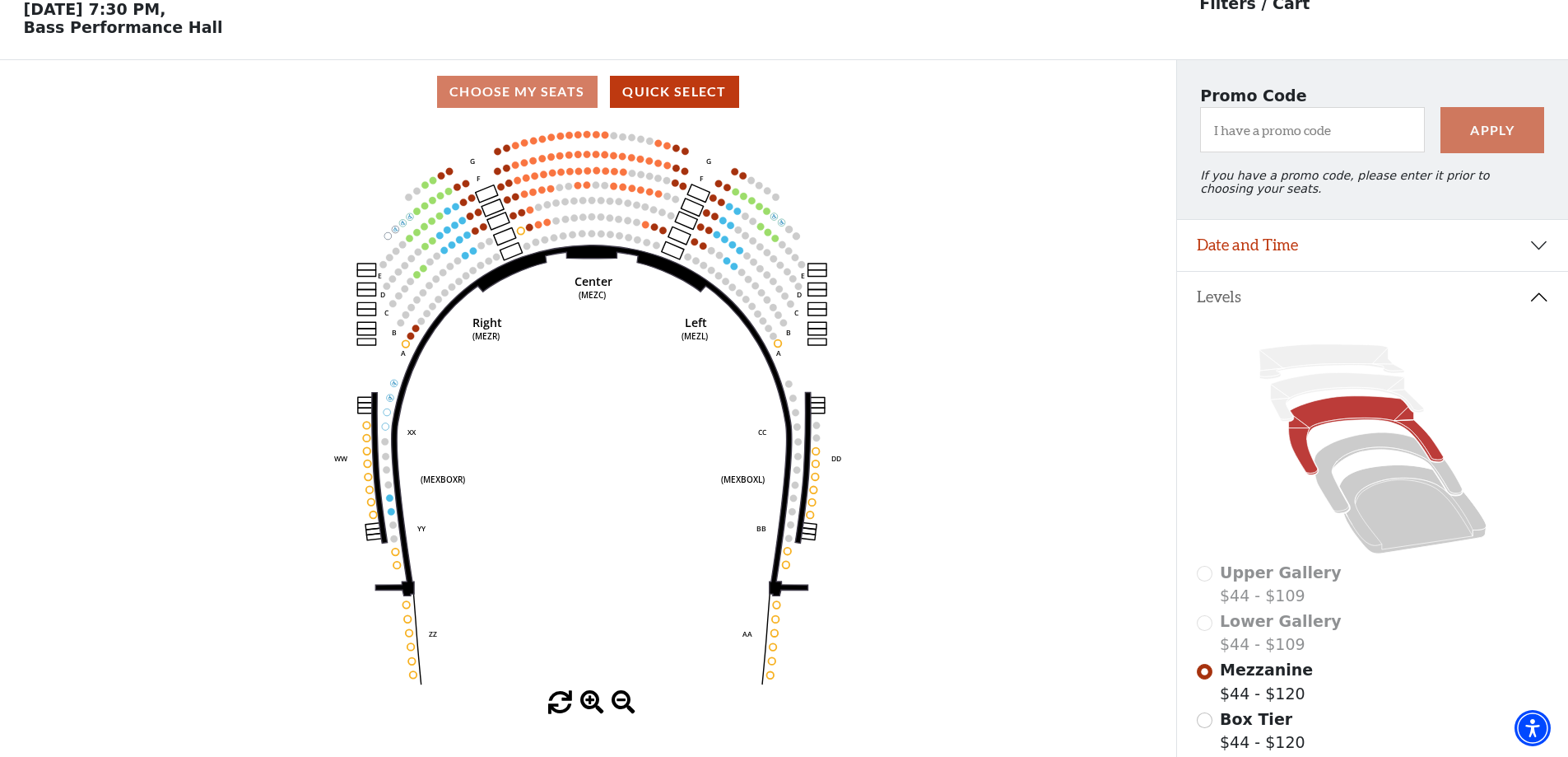
click at [578, 198] on icon "Center (MEZC) Right (MEZR) Left (MEZL) (MEXBOXR) (MEXBOXL) XX WW CC DD YY BB ZZ…" at bounding box center [588, 407] width 1059 height 567
click at [578, 197] on icon "Center (MEZC) Right (MEZR) Left (MEZL) (MEXBOXR) (MEXBOXL) XX WW CC DD YY BB ZZ…" at bounding box center [588, 407] width 1059 height 567
click at [578, 189] on circle at bounding box center [578, 185] width 8 height 8
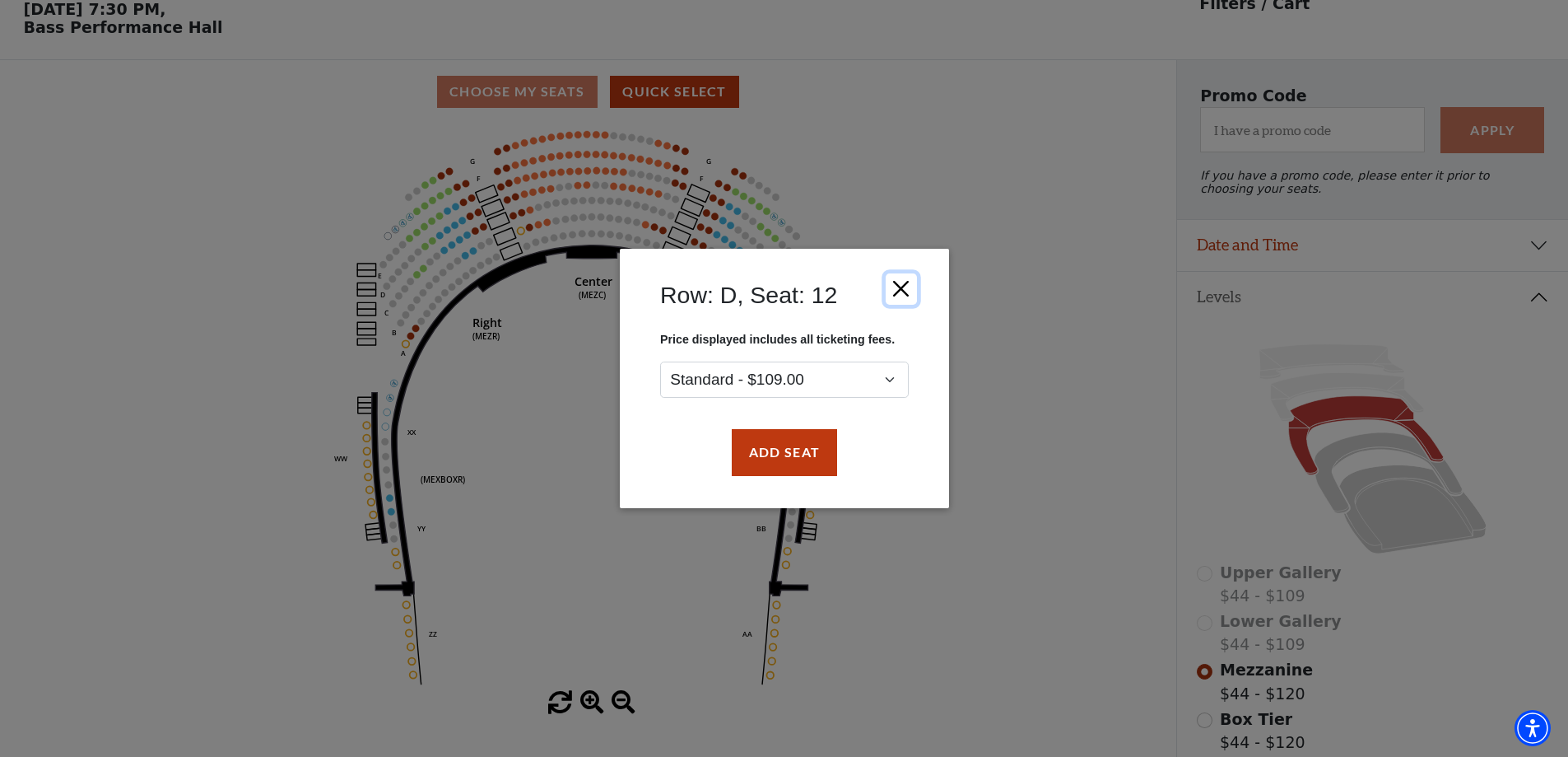
click at [907, 296] on button "Close" at bounding box center [900, 289] width 32 height 32
